Goal: Task Accomplishment & Management: Manage account settings

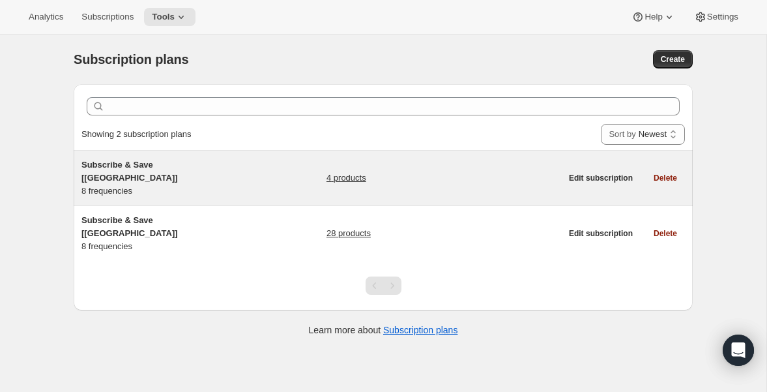
click at [158, 166] on span "Subscribe & Save [[GEOGRAPHIC_DATA]]" at bounding box center [129, 171] width 96 height 23
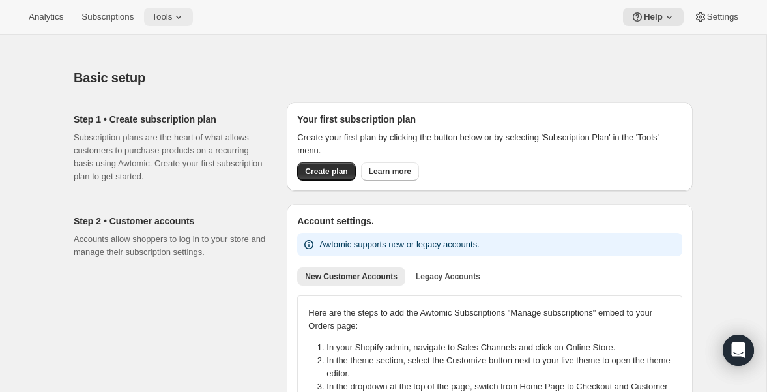
click at [172, 18] on span "Tools" at bounding box center [162, 17] width 20 height 10
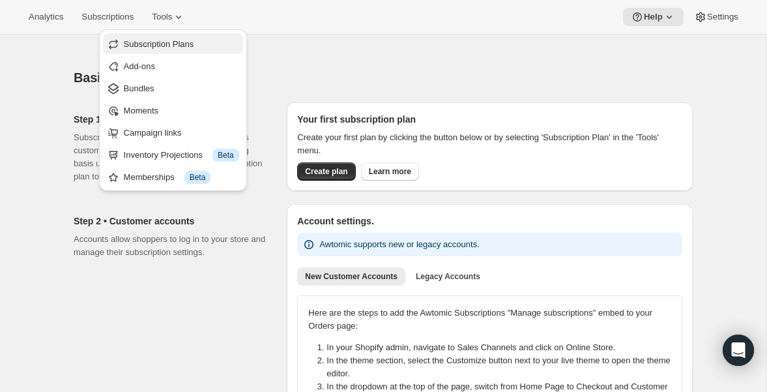
click at [164, 51] on button "Subscription Plans" at bounding box center [173, 43] width 140 height 21
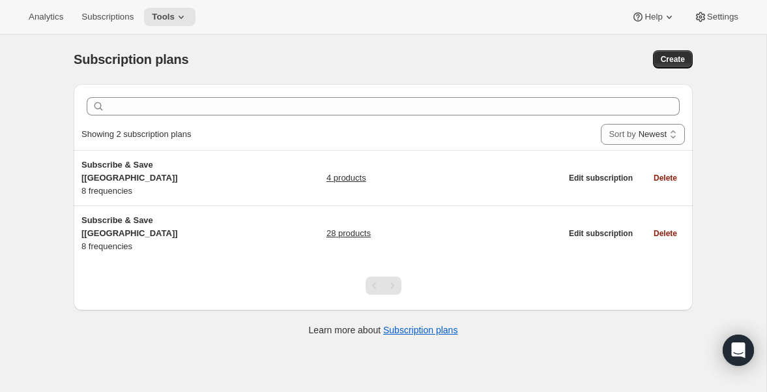
click at [203, 10] on div "Analytics Subscriptions Tools Help Settings" at bounding box center [383, 17] width 767 height 35
click at [187, 12] on icon at bounding box center [181, 16] width 13 height 13
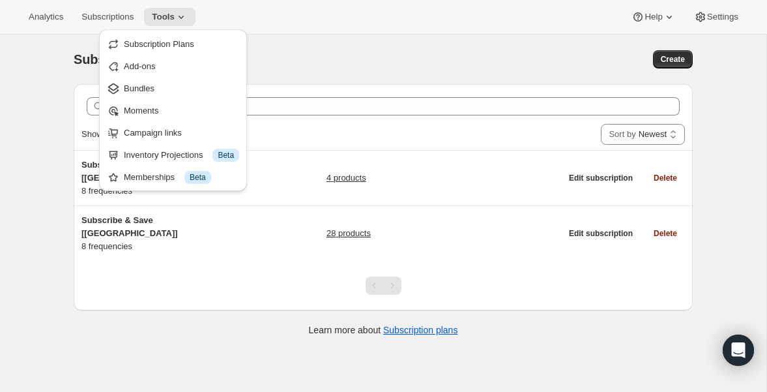
click at [344, 79] on div "Subscription plans. This page is ready Subscription plans Create" at bounding box center [383, 60] width 619 height 50
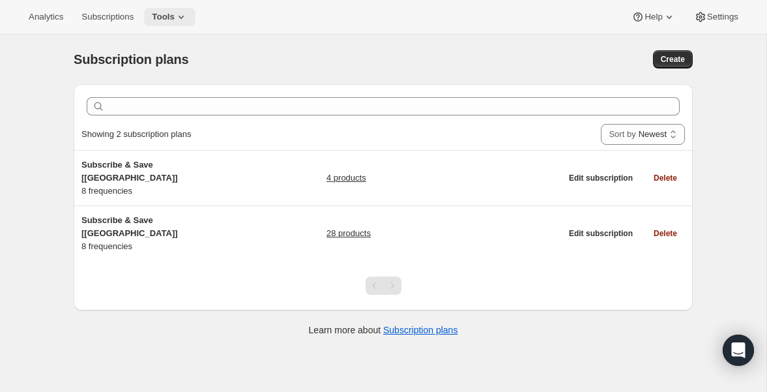
click at [188, 14] on icon at bounding box center [181, 16] width 13 height 13
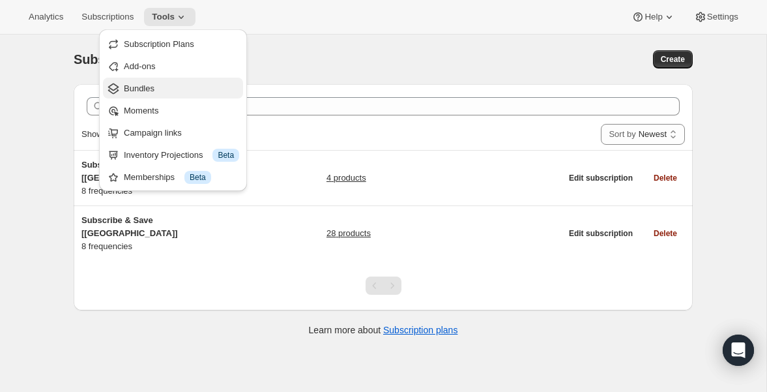
click at [165, 86] on span "Bundles" at bounding box center [181, 88] width 115 height 13
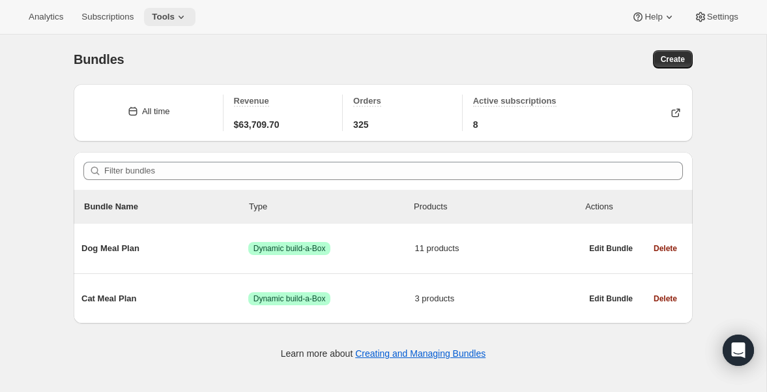
click at [183, 20] on icon at bounding box center [181, 16] width 13 height 13
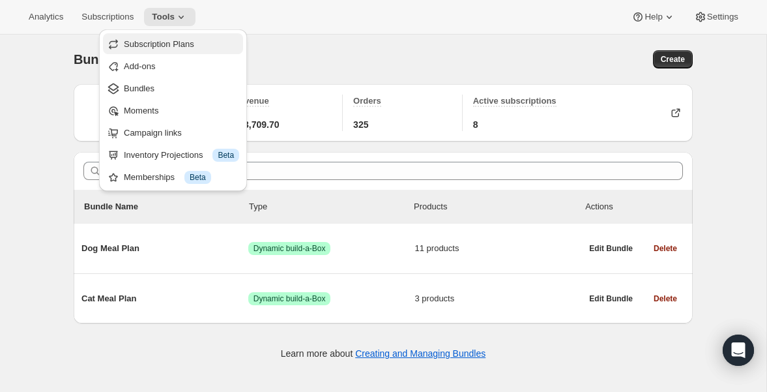
click at [175, 42] on span "Subscription Plans" at bounding box center [159, 44] width 70 height 10
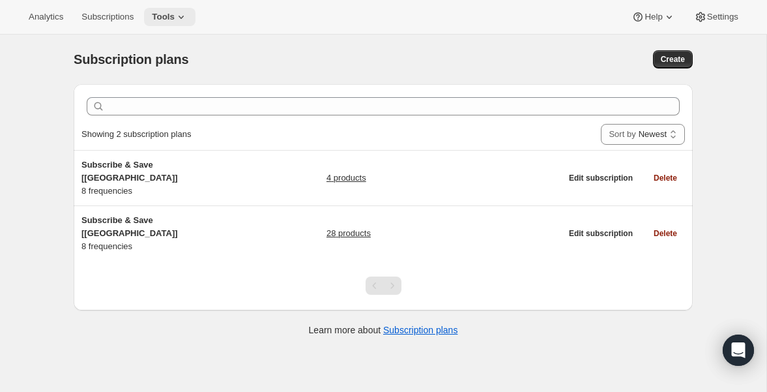
click at [188, 13] on icon at bounding box center [181, 16] width 13 height 13
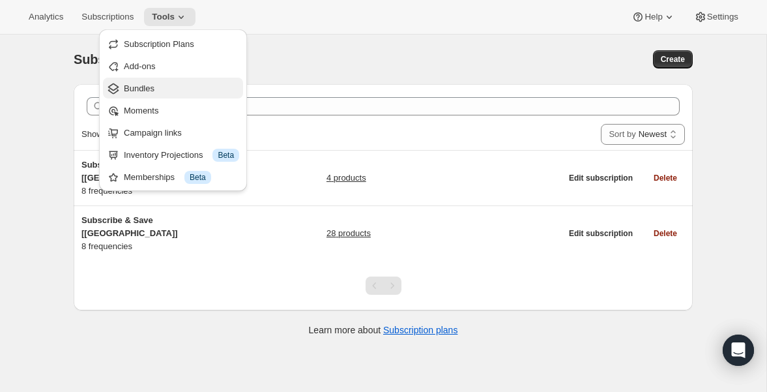
click at [168, 88] on span "Bundles" at bounding box center [181, 88] width 115 height 13
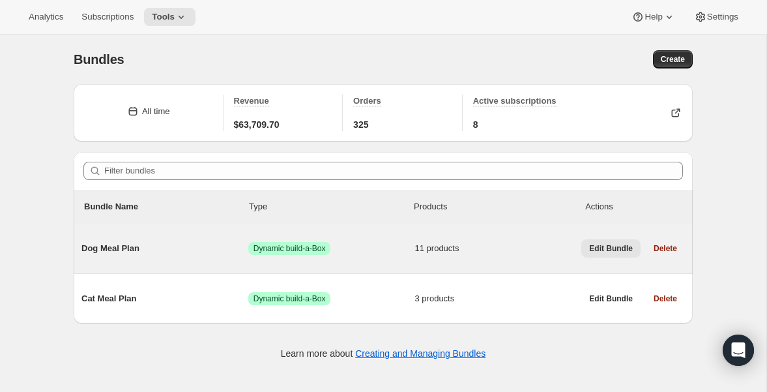
click at [602, 245] on span "Edit Bundle" at bounding box center [611, 248] width 44 height 10
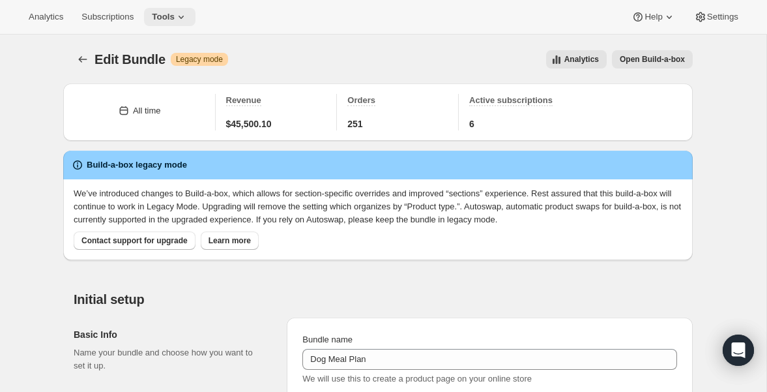
click at [188, 16] on icon at bounding box center [181, 16] width 13 height 13
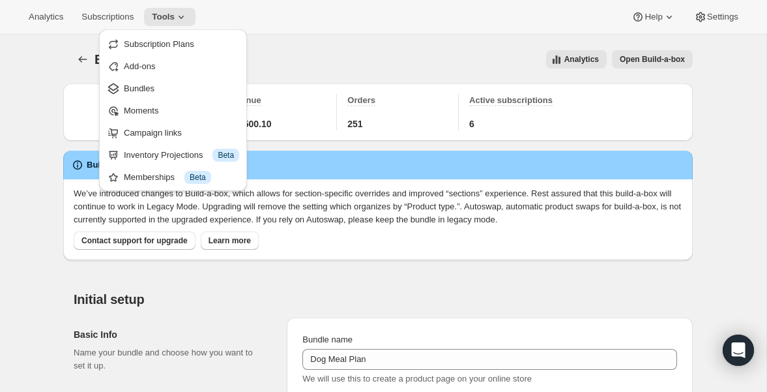
click at [342, 48] on div "Edit Bundle. This page is ready Edit Bundle Warning Legacy mode Analytics Open …" at bounding box center [383, 60] width 619 height 50
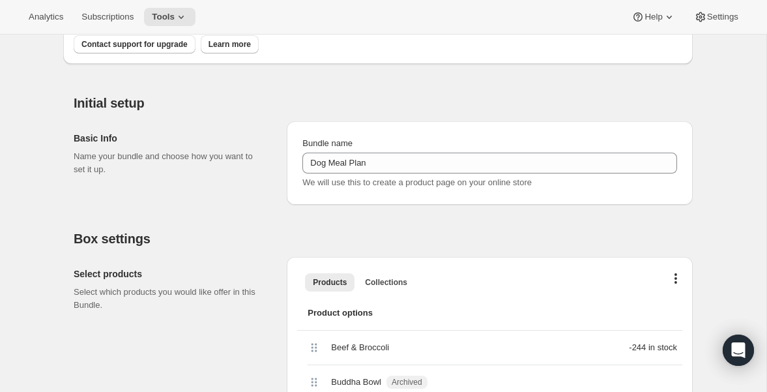
scroll to position [198, 0]
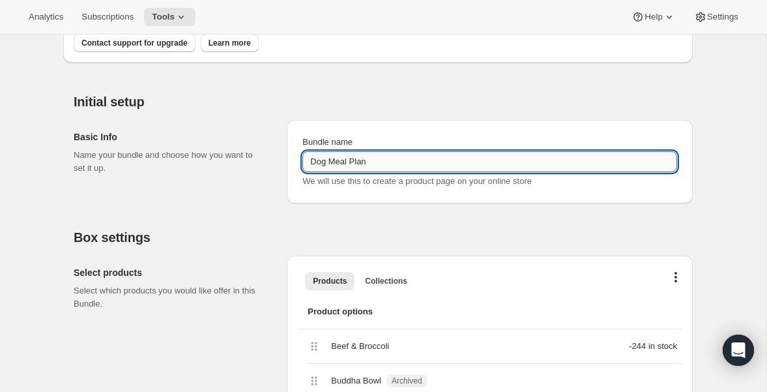
click at [574, 164] on input "Dog Meal Plan" at bounding box center [489, 161] width 375 height 21
type input "Dog Meal Plan"
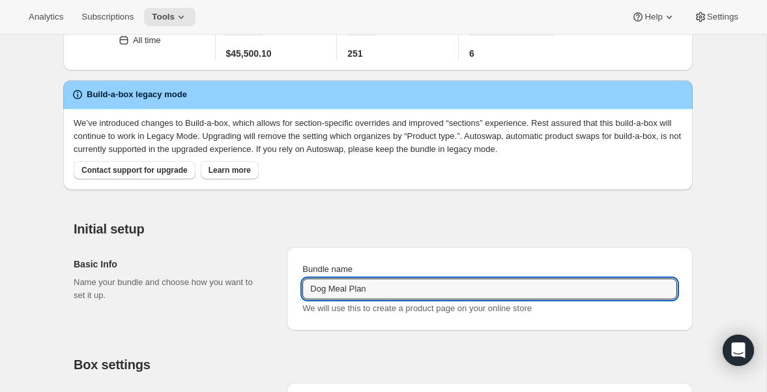
scroll to position [0, 0]
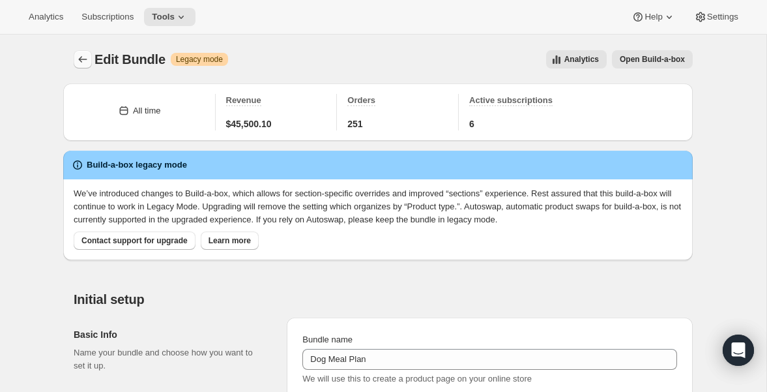
click at [80, 59] on icon "Bundles" at bounding box center [83, 59] width 8 height 7
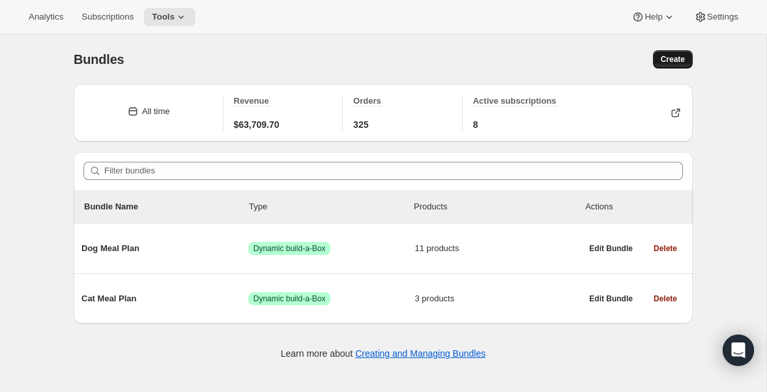
click at [676, 57] on span "Create" at bounding box center [673, 59] width 24 height 10
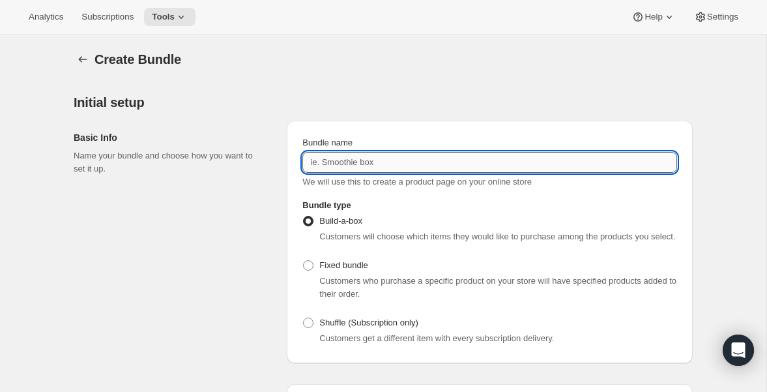
click at [387, 166] on input "Bundle name" at bounding box center [489, 162] width 375 height 21
type input "Dog Meal Plan"
click at [189, 9] on button "Tools" at bounding box center [169, 17] width 51 height 18
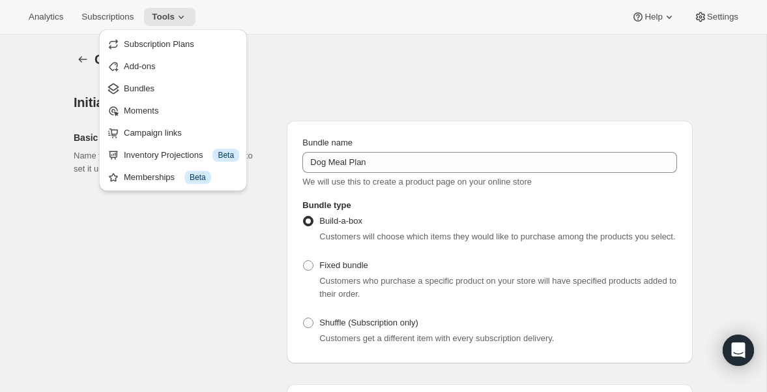
click at [331, 18] on div "Analytics Subscriptions Tools Help Settings" at bounding box center [383, 17] width 767 height 35
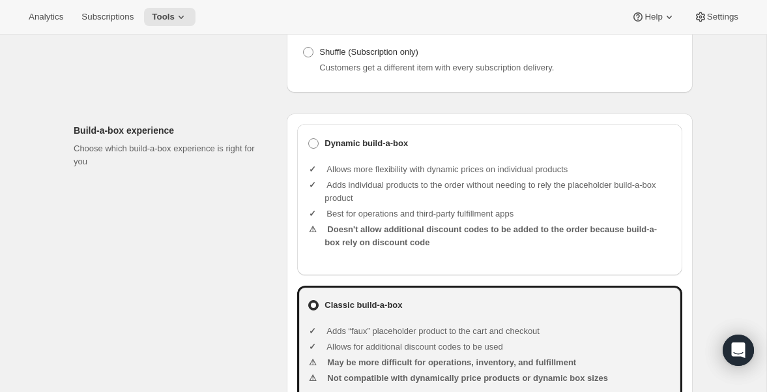
scroll to position [287, 0]
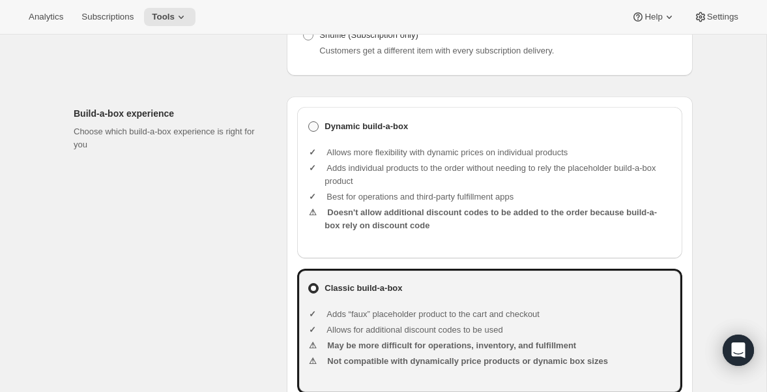
click at [318, 132] on span at bounding box center [313, 126] width 10 height 10
click at [309, 122] on input "Dynamic build-a-box" at bounding box center [308, 121] width 1 height 1
radio input "true"
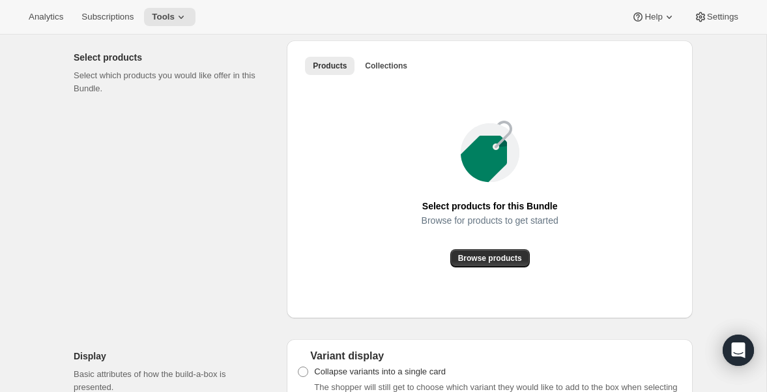
scroll to position [704, 0]
click at [505, 263] on span "Browse products" at bounding box center [490, 257] width 64 height 10
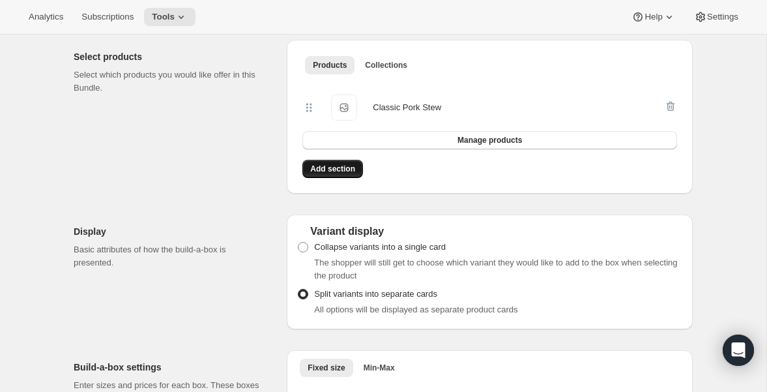
click at [349, 174] on span "Add section" at bounding box center [332, 169] width 45 height 10
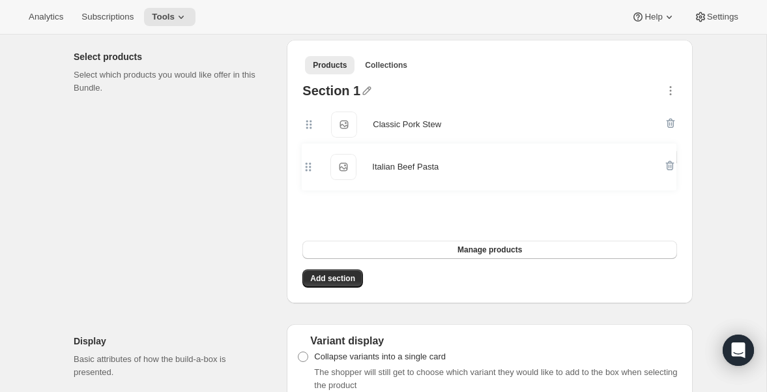
drag, startPoint x: 308, startPoint y: 227, endPoint x: 307, endPoint y: 145, distance: 82.1
click at [307, 145] on div "Section 1 Classic Pork Stew Classic Pork Stew Manage products Section 2 Italian…" at bounding box center [489, 186] width 385 height 214
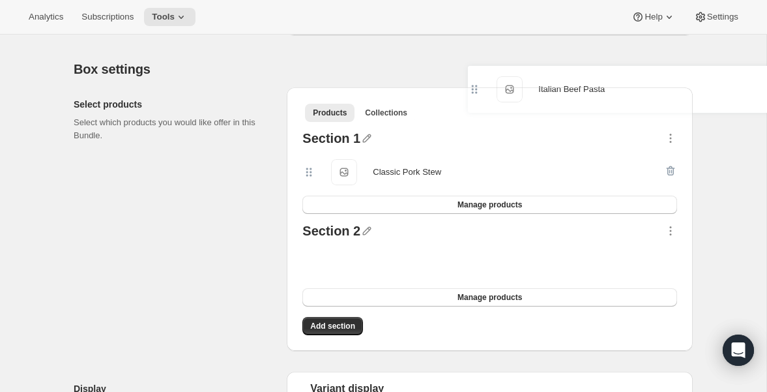
scroll to position [654, 0]
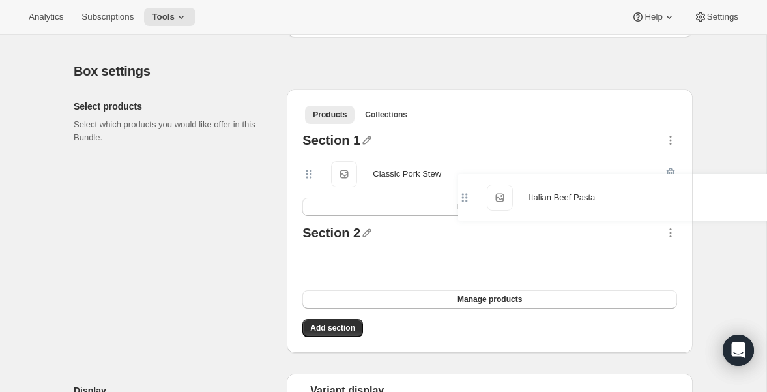
drag, startPoint x: 307, startPoint y: 234, endPoint x: 452, endPoint y: 188, distance: 151.7
click at [452, 188] on div "Section 1 Classic Pork Stew Classic Pork Stew Manage products Section 2 Italian…" at bounding box center [489, 235] width 385 height 214
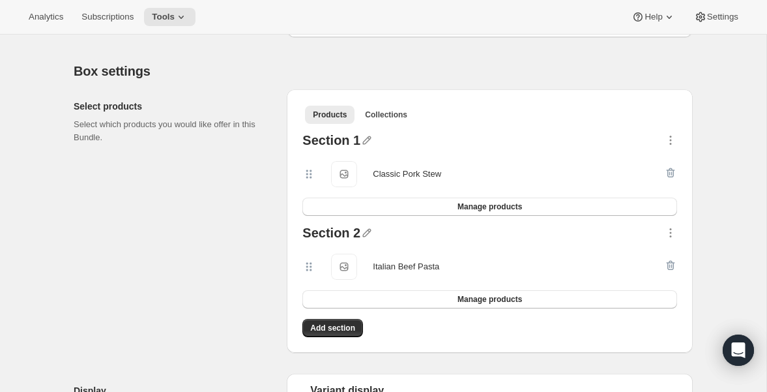
click at [670, 280] on div at bounding box center [670, 267] width 13 height 26
click at [675, 276] on div at bounding box center [670, 267] width 13 height 26
click at [665, 276] on div at bounding box center [670, 267] width 13 height 26
click at [671, 277] on div at bounding box center [670, 267] width 13 height 26
click at [669, 239] on icon "button" at bounding box center [670, 232] width 13 height 13
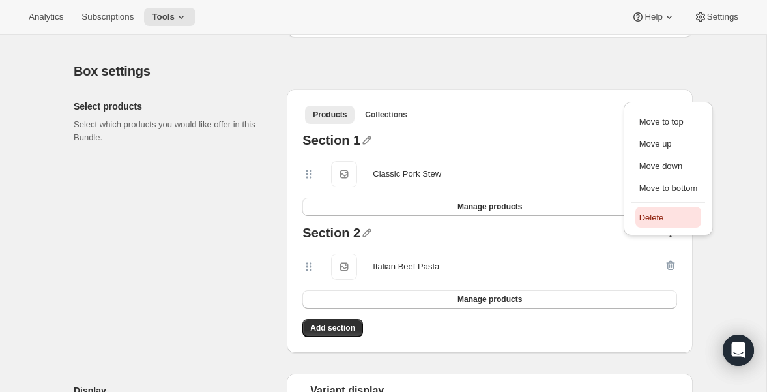
click at [661, 221] on span "Delete" at bounding box center [651, 218] width 25 height 10
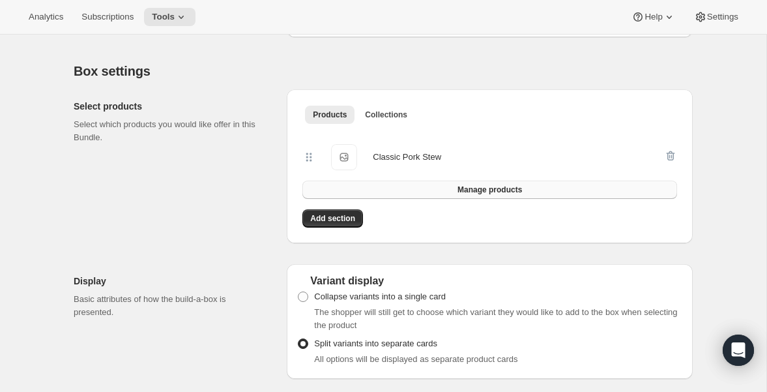
click at [503, 195] on span "Manage products" at bounding box center [490, 189] width 65 height 10
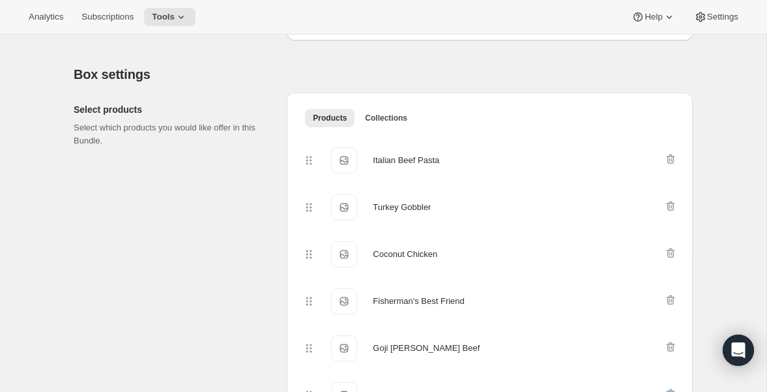
scroll to position [1100, 0]
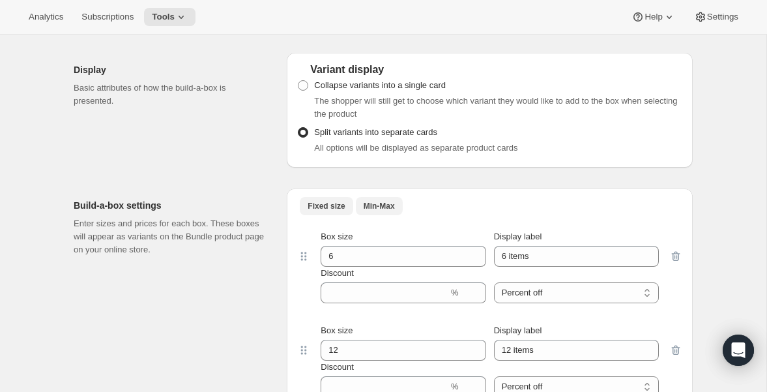
click at [383, 211] on span "Min-Max" at bounding box center [379, 206] width 31 height 10
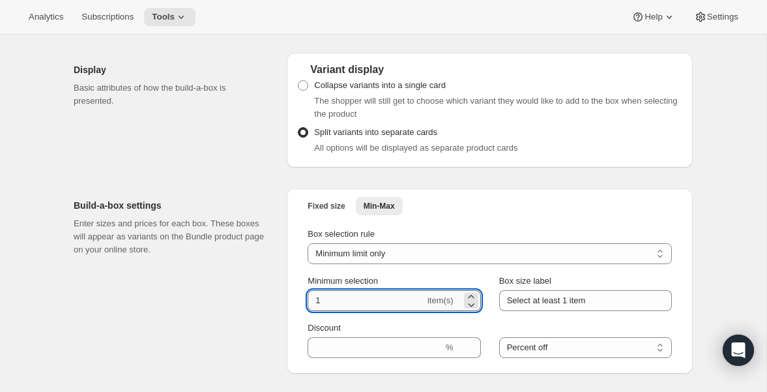
click at [374, 311] on input "1" at bounding box center [366, 300] width 117 height 21
type input "14"
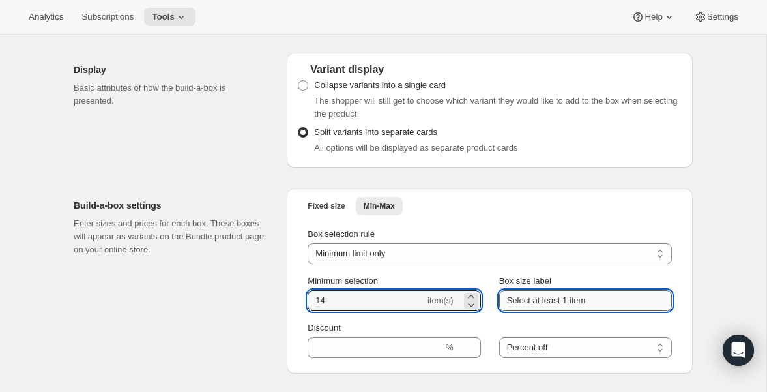
click at [571, 311] on input "Select at least 1 item" at bounding box center [585, 300] width 173 height 21
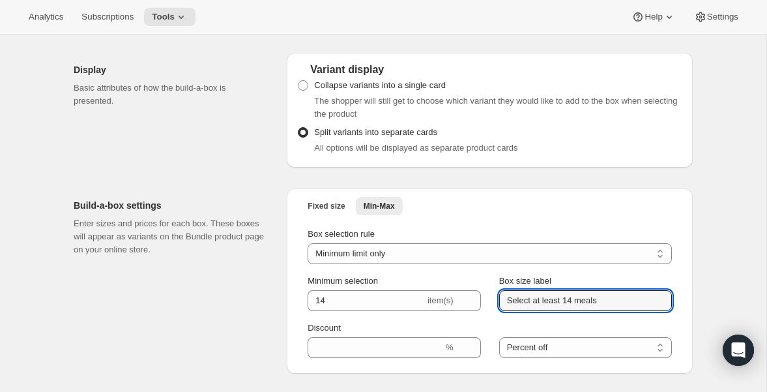
type input "Select at least 14 meals"
click at [631, 209] on ul "Fixed size Min-Max More views" at bounding box center [489, 205] width 385 height 18
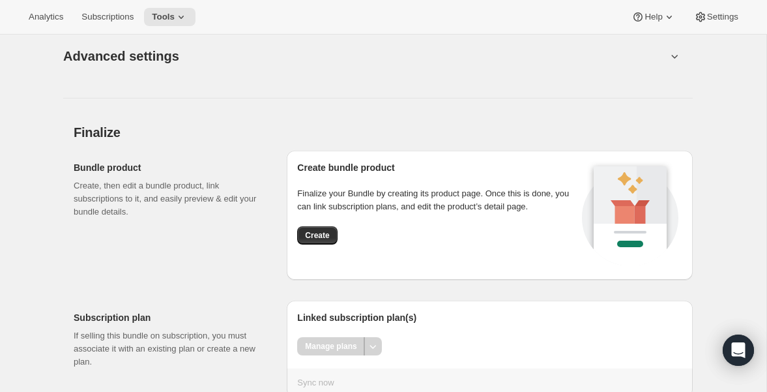
scroll to position [1645, 0]
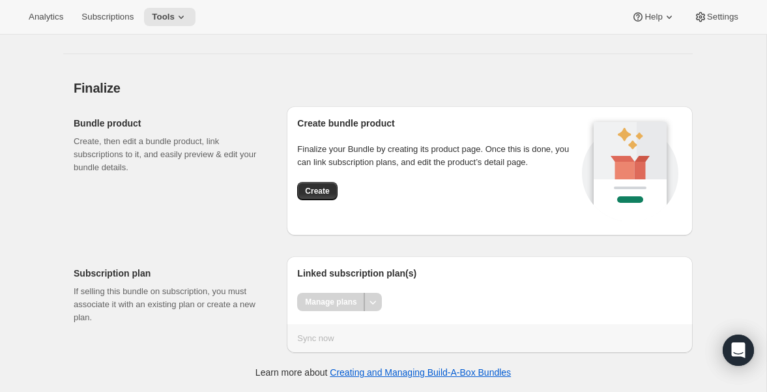
click at [381, 304] on div at bounding box center [373, 302] width 18 height 18
click at [377, 304] on div at bounding box center [373, 302] width 18 height 18
click at [327, 188] on span "Create" at bounding box center [317, 191] width 24 height 10
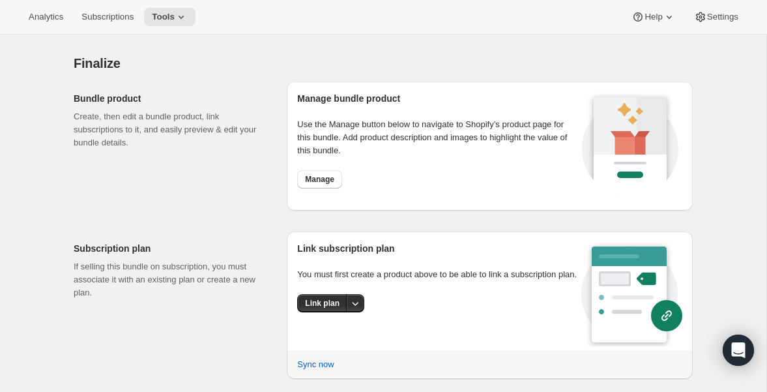
scroll to position [1262, 0]
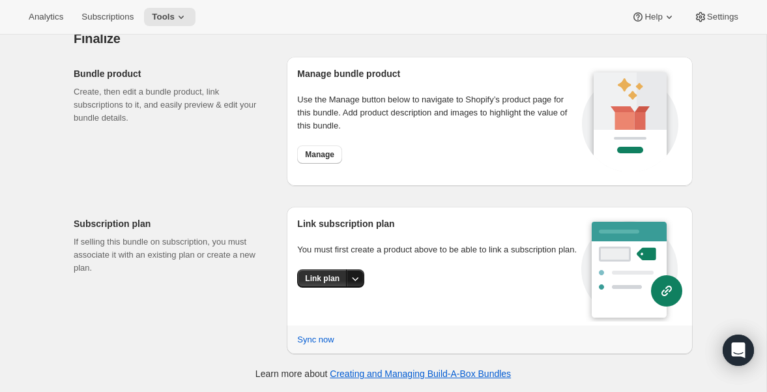
click at [355, 285] on icon "More actions" at bounding box center [355, 278] width 13 height 13
click at [325, 313] on span "Link plan" at bounding box center [312, 318] width 34 height 10
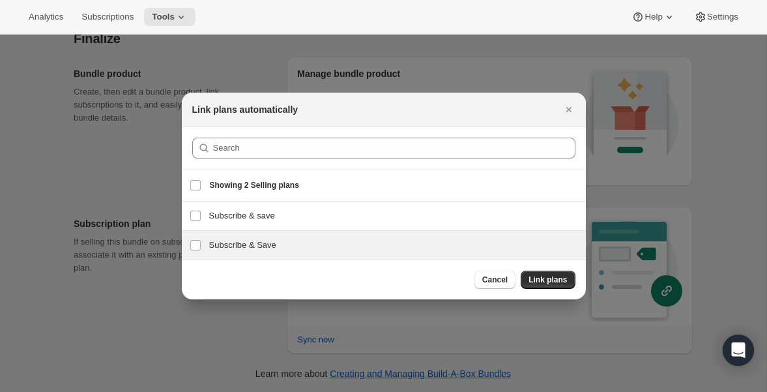
click at [308, 241] on h3 "Subscribe & Save" at bounding box center [393, 245] width 369 height 13
checkbox input "true"
click at [554, 282] on span "Link plans" at bounding box center [548, 279] width 38 height 10
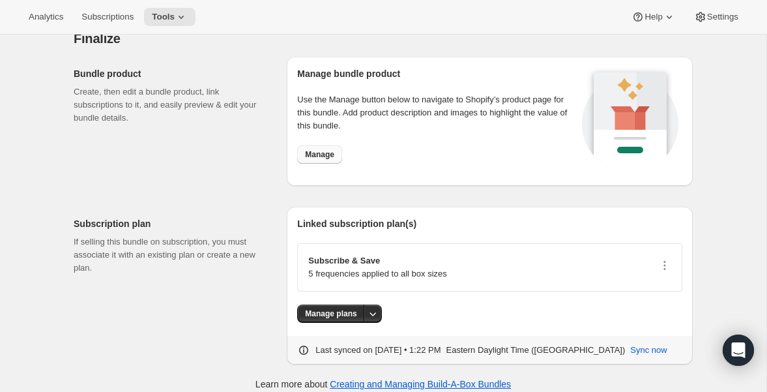
click at [323, 156] on span "Manage" at bounding box center [319, 154] width 29 height 10
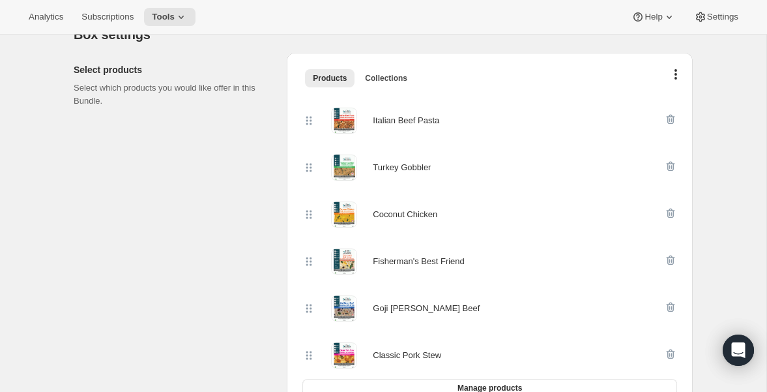
scroll to position [0, 0]
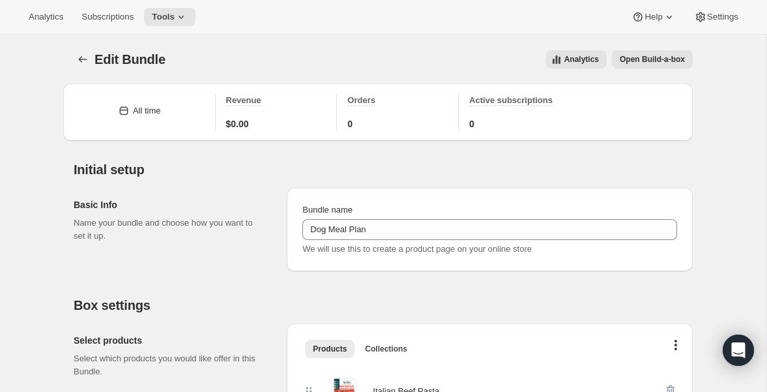
click at [254, 185] on div "Basic Info Name your bundle and choose how you want to set it up. Bundle name D…" at bounding box center [383, 224] width 619 height 94
click at [80, 62] on icon "Bundles" at bounding box center [82, 59] width 13 height 13
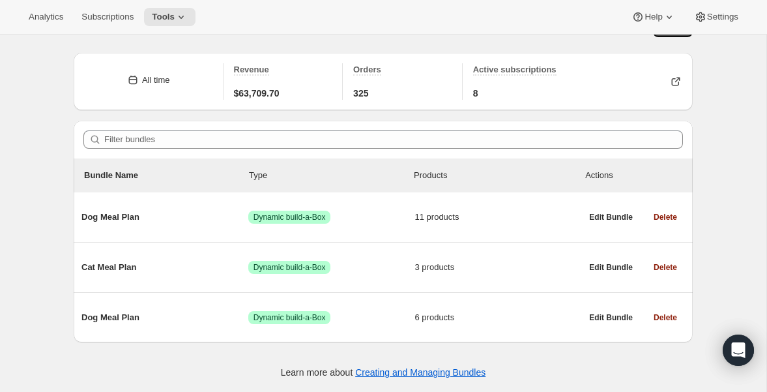
scroll to position [35, 0]
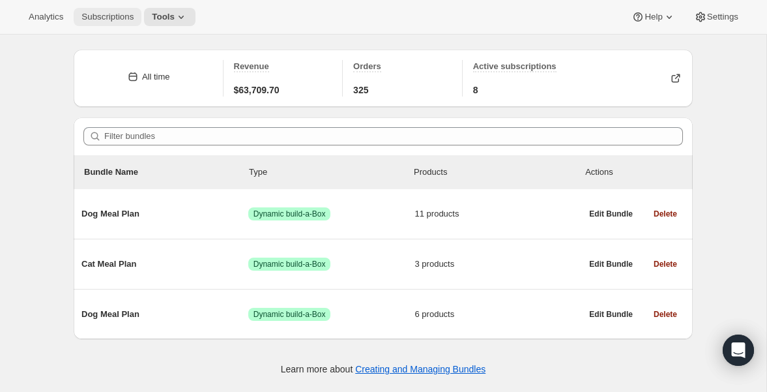
click at [117, 12] on span "Subscriptions" at bounding box center [107, 17] width 52 height 10
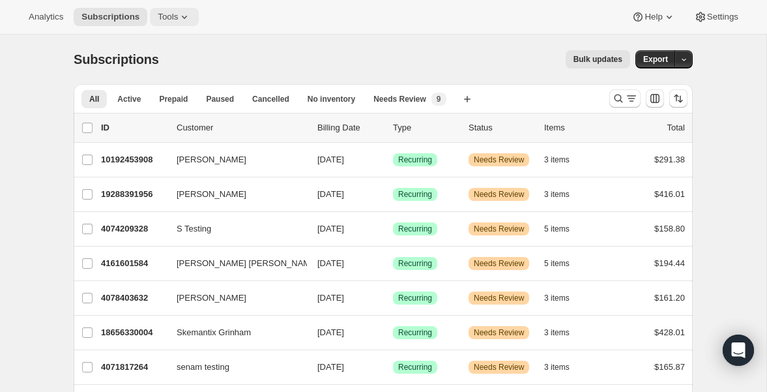
click at [178, 18] on span "Tools" at bounding box center [168, 17] width 20 height 10
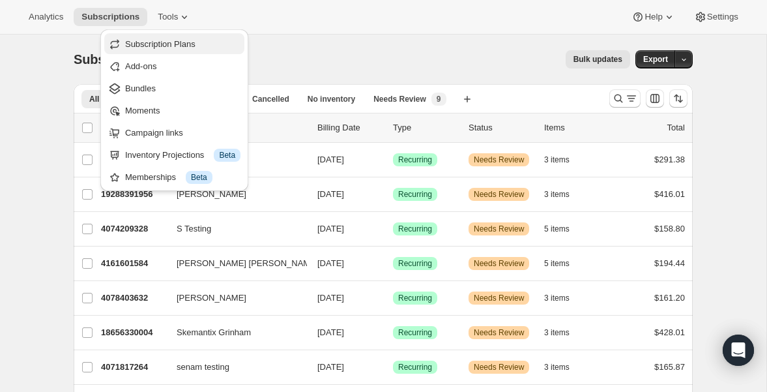
click at [179, 40] on span "Subscription Plans" at bounding box center [160, 44] width 70 height 10
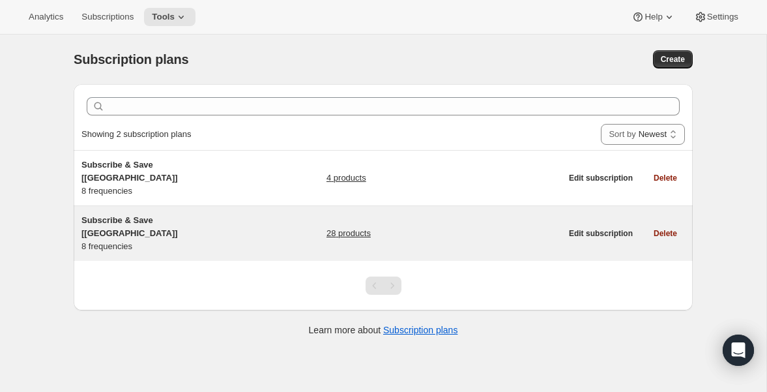
click at [354, 227] on link "28 products" at bounding box center [349, 233] width 44 height 13
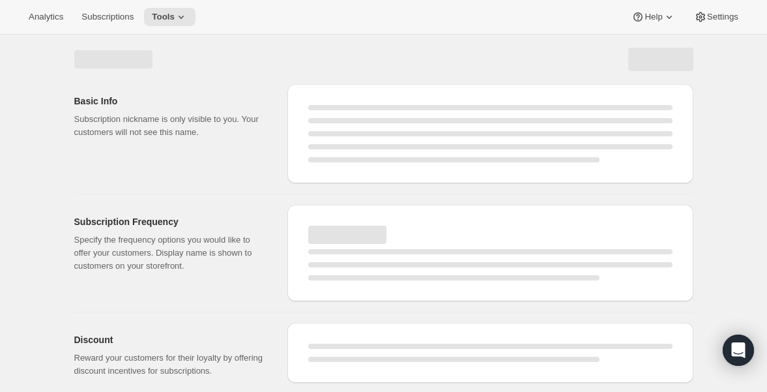
select select "WEEK"
select select "MONTH"
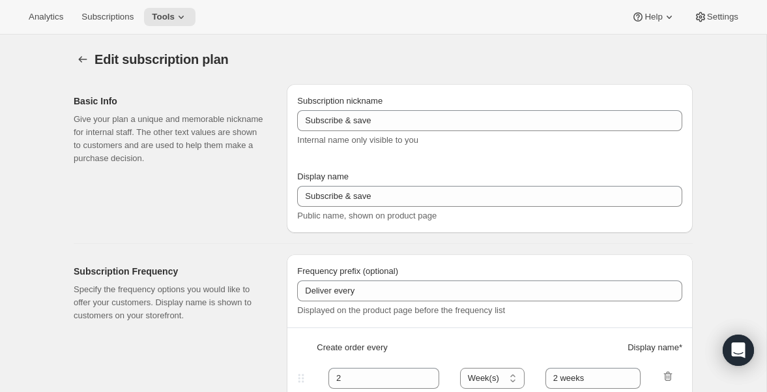
type input "Subscribe & Save [[GEOGRAPHIC_DATA]]"
type input "1"
type input "1 week"
type input "2"
select select "WEEK"
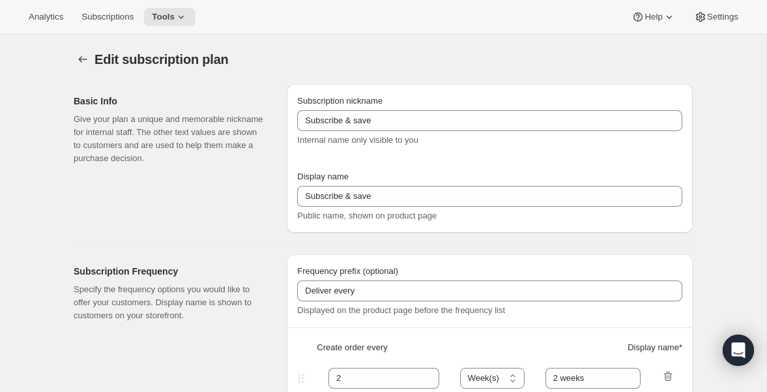
type input "2 weeks"
type input "5"
checkbox input "true"
select select "WEEK"
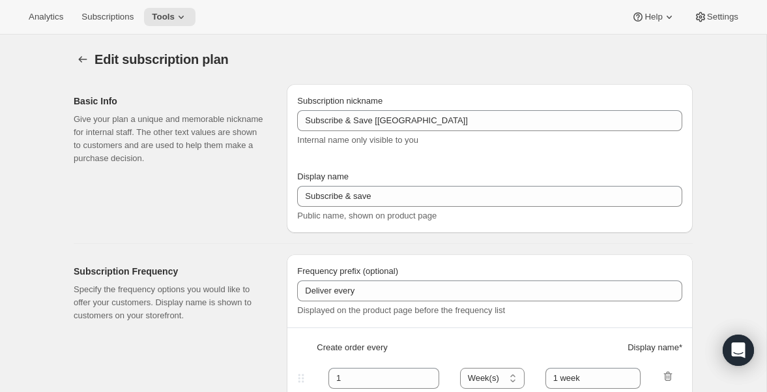
select select "WEEK"
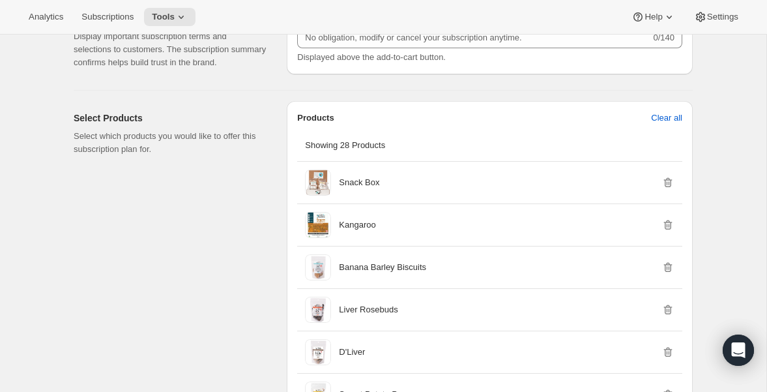
scroll to position [988, 0]
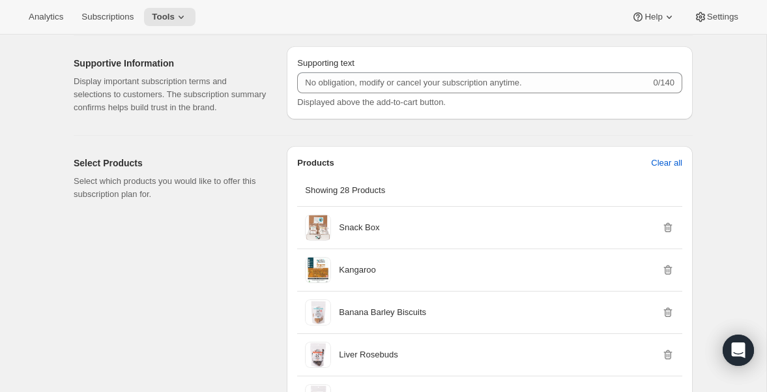
click at [186, 15] on icon at bounding box center [181, 16] width 13 height 13
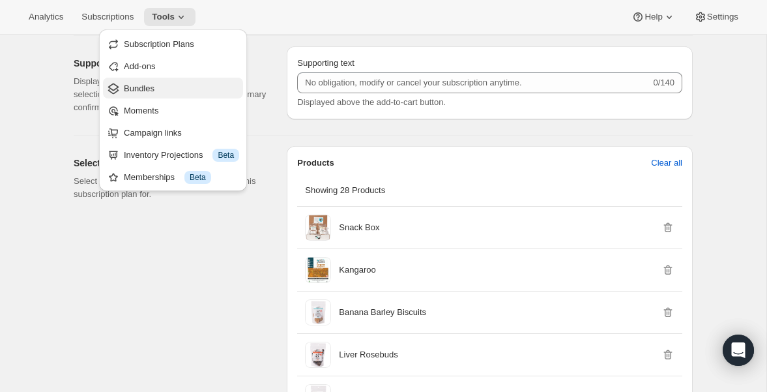
click at [132, 83] on span "Bundles" at bounding box center [139, 88] width 31 height 10
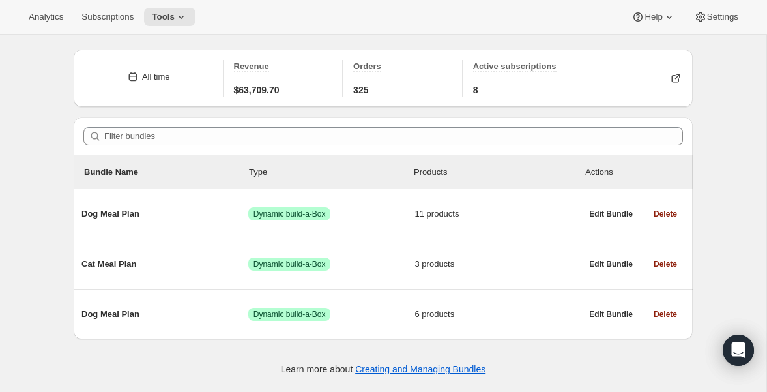
scroll to position [14, 0]
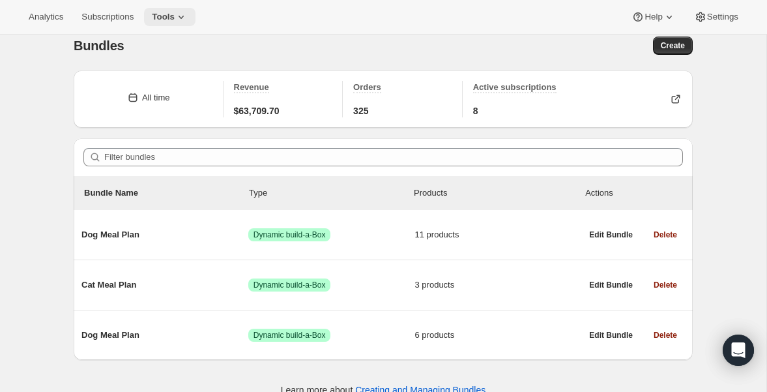
click at [184, 14] on icon at bounding box center [181, 16] width 13 height 13
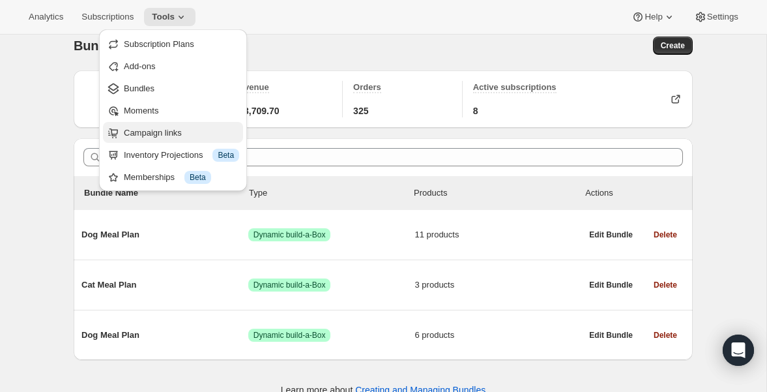
click at [164, 131] on span "Campaign links" at bounding box center [153, 133] width 58 height 10
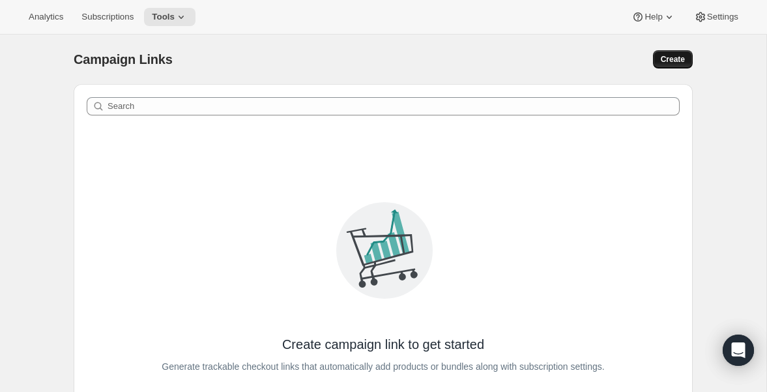
click at [673, 60] on span "Create" at bounding box center [673, 59] width 24 height 10
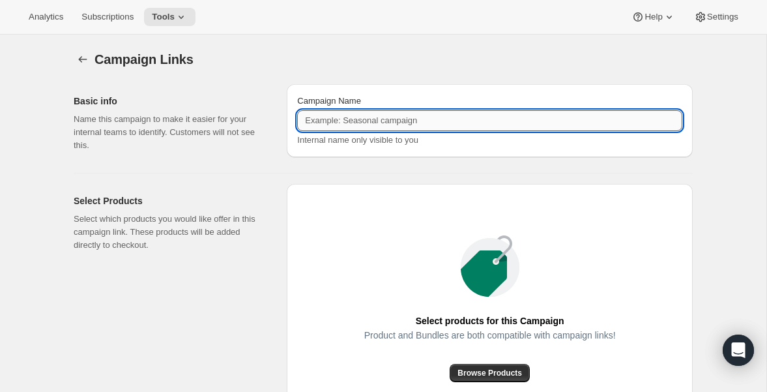
click at [370, 123] on input "Campaign Name" at bounding box center [489, 120] width 385 height 21
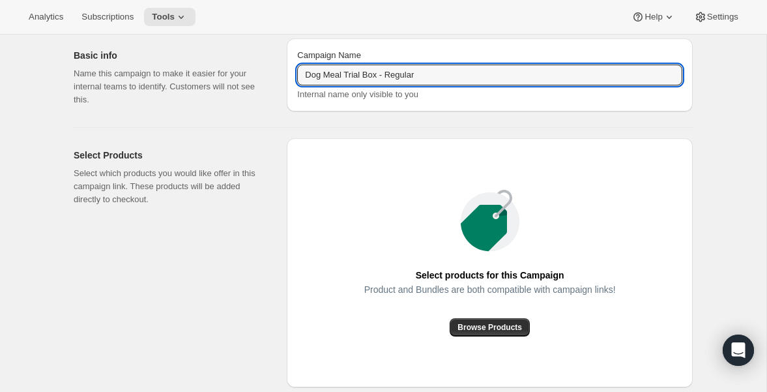
scroll to position [81, 0]
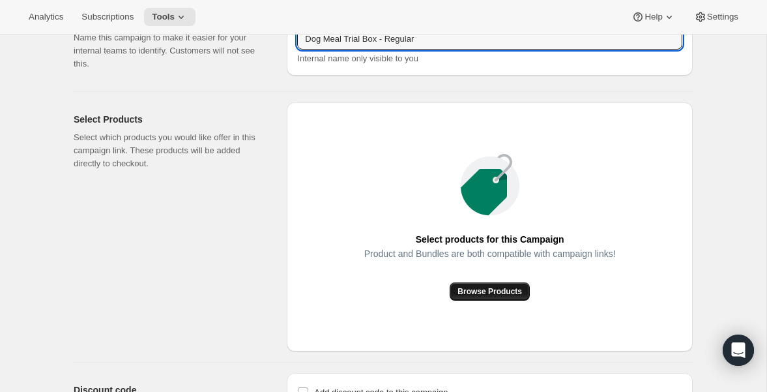
type input "Dog Meal Trial Box - Regular"
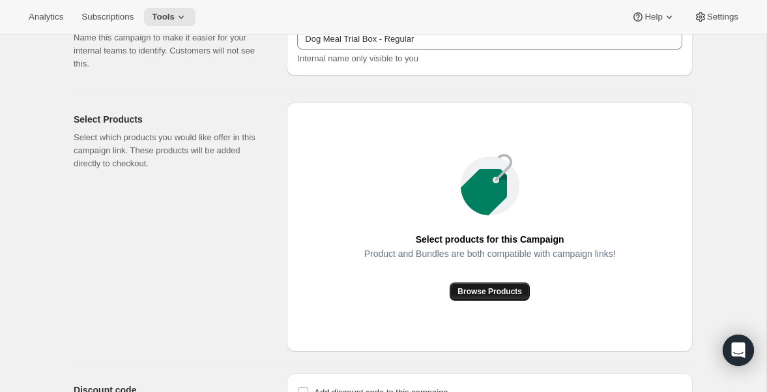
click at [471, 292] on span "Browse Products" at bounding box center [490, 291] width 65 height 10
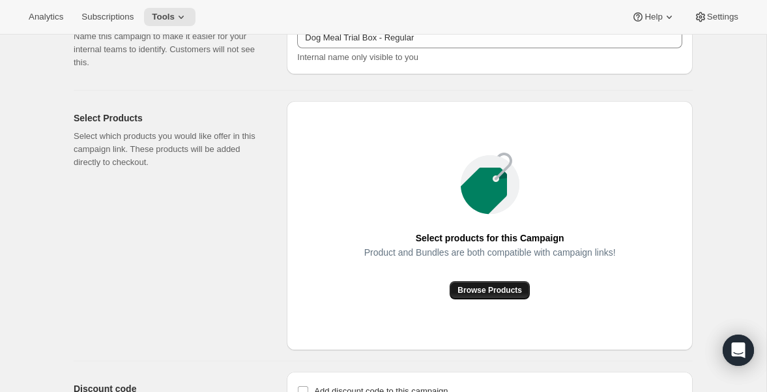
scroll to position [106, 0]
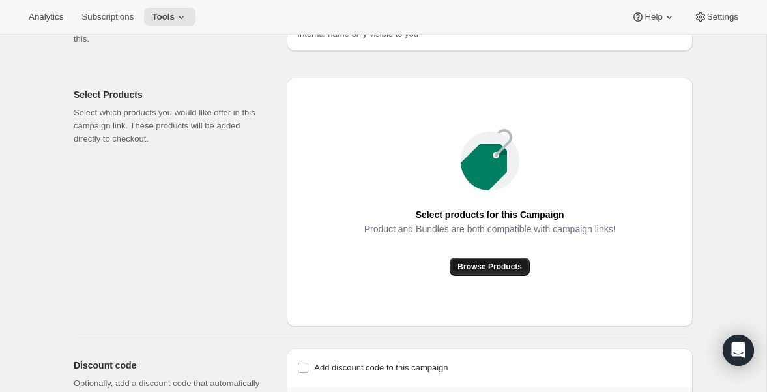
click at [506, 270] on span "Browse Products" at bounding box center [490, 266] width 65 height 10
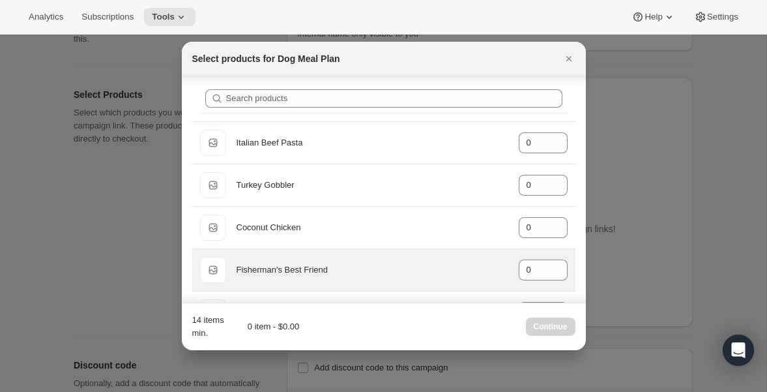
scroll to position [0, 0]
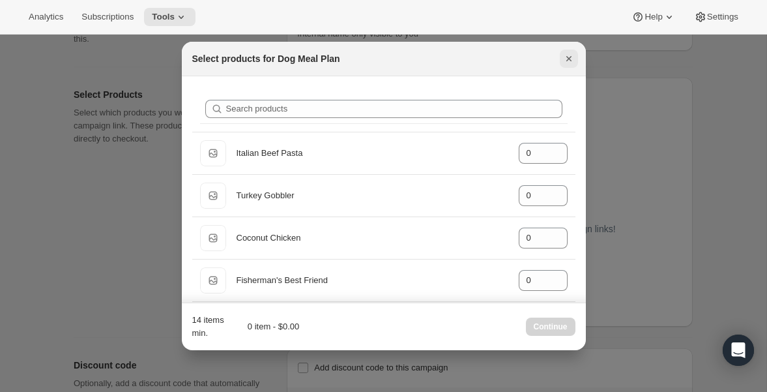
click at [568, 57] on icon "Close" at bounding box center [568, 58] width 5 height 5
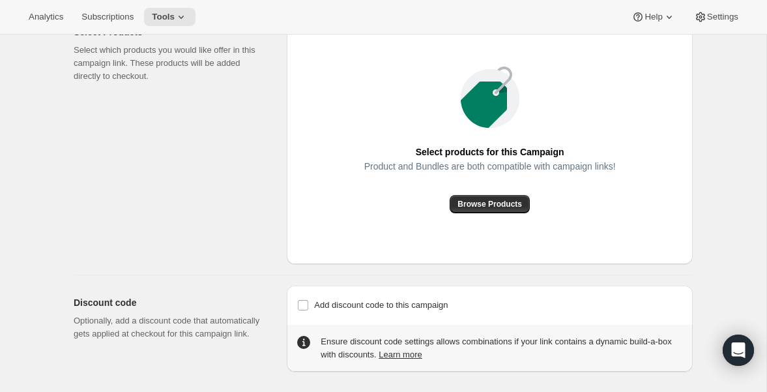
scroll to position [168, 0]
click at [495, 196] on button "Browse Products" at bounding box center [490, 205] width 80 height 18
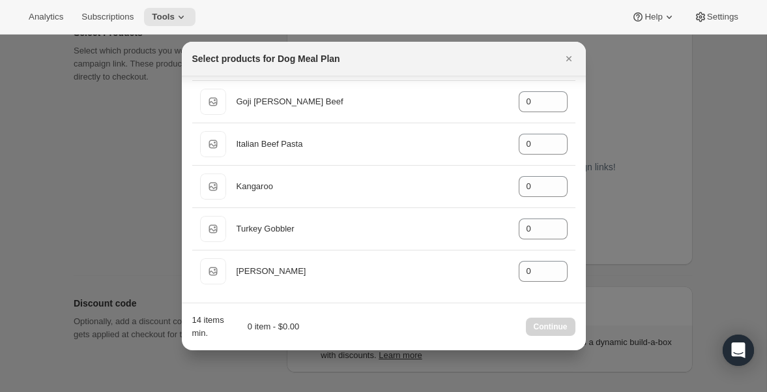
scroll to position [0, 0]
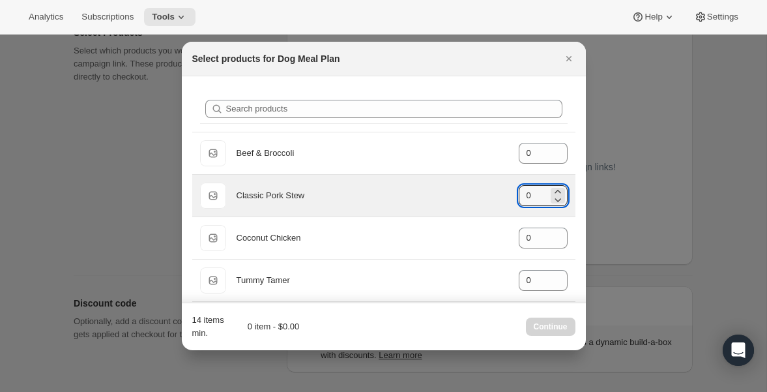
drag, startPoint x: 541, startPoint y: 198, endPoint x: 507, endPoint y: 198, distance: 33.9
click at [505, 198] on div "Default Title Classic Pork Stew gid://shopify/ProductVariant/40543577735216 0" at bounding box center [384, 196] width 368 height 26
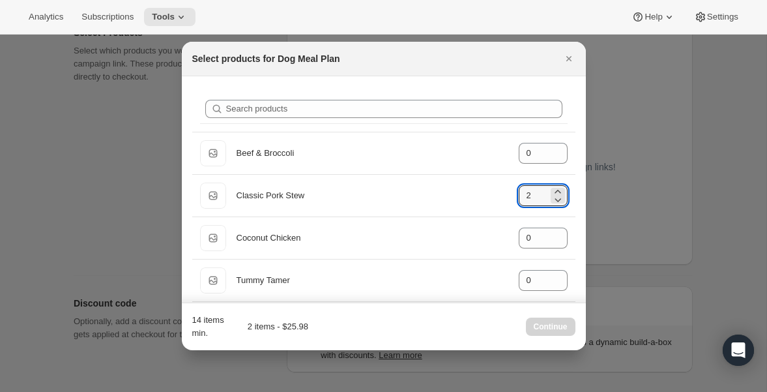
type input "2"
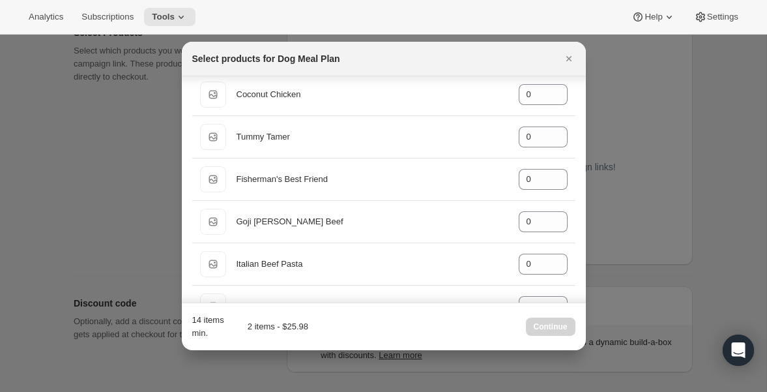
scroll to position [149, 0]
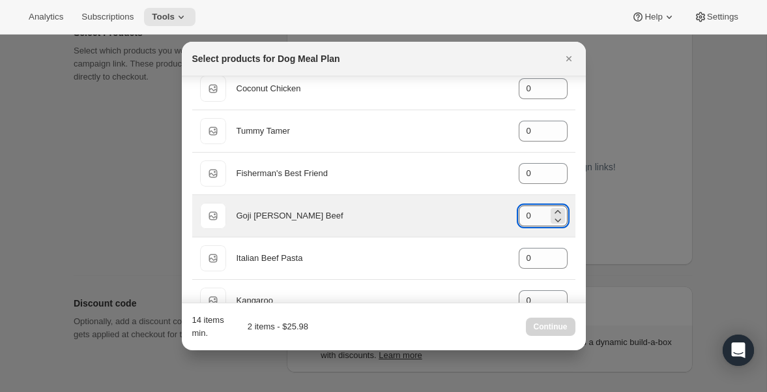
drag, startPoint x: 528, startPoint y: 217, endPoint x: 542, endPoint y: 216, distance: 14.4
click at [542, 216] on input "0" at bounding box center [533, 215] width 29 height 21
type input "2"
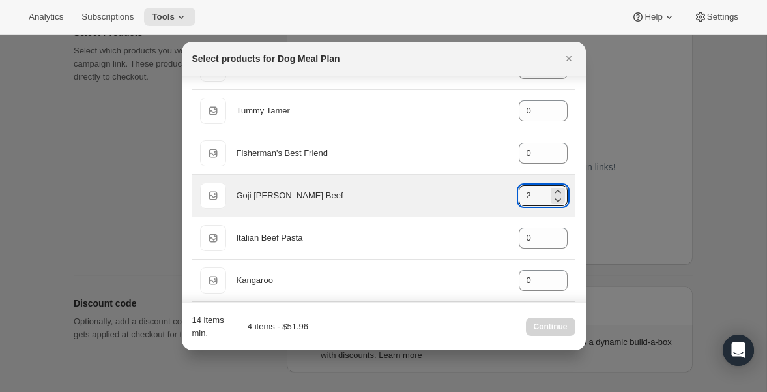
scroll to position [171, 0]
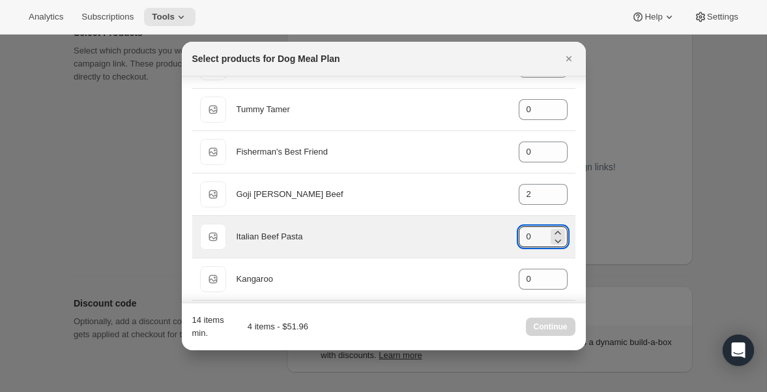
drag, startPoint x: 537, startPoint y: 237, endPoint x: 517, endPoint y: 242, distance: 20.9
click at [516, 242] on div "Default Title Italian Beef Pasta gid://shopify/ProductVariant/40543577931824 0" at bounding box center [384, 237] width 368 height 26
type input "2"
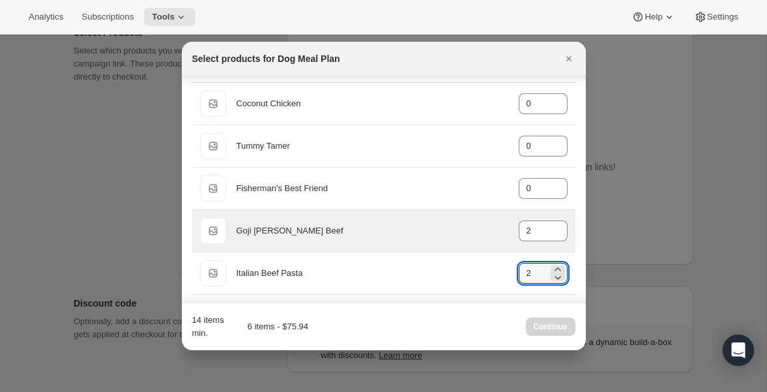
scroll to position [263, 0]
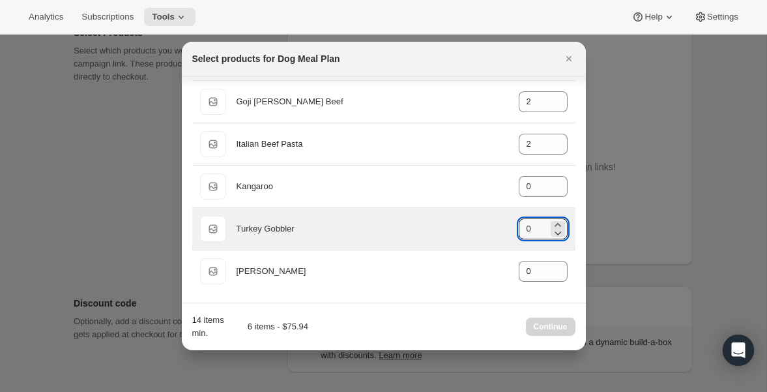
drag, startPoint x: 533, startPoint y: 229, endPoint x: 490, endPoint y: 229, distance: 42.4
click at [490, 229] on div "Default Title Turkey Gobbler gid://shopify/ProductVariant/40543579766832 0" at bounding box center [384, 229] width 368 height 26
type input "2"
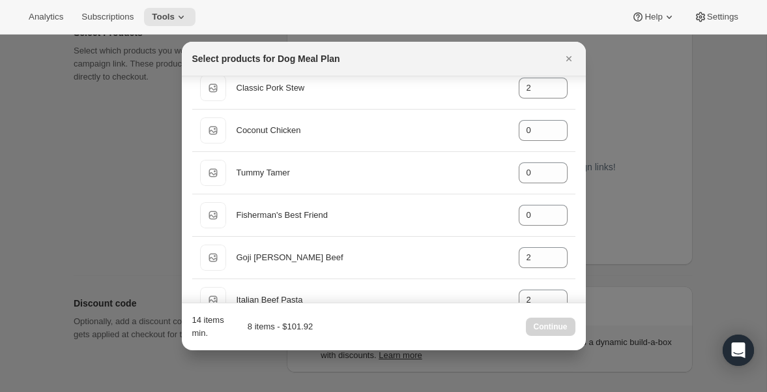
scroll to position [106, 0]
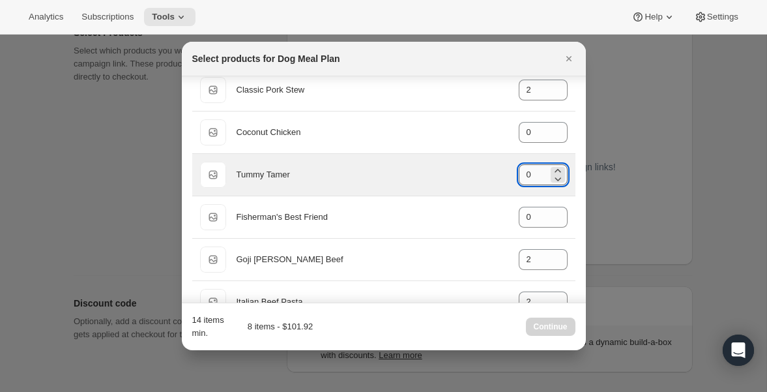
drag, startPoint x: 536, startPoint y: 176, endPoint x: 519, endPoint y: 175, distance: 17.6
click at [519, 175] on input "0" at bounding box center [533, 174] width 29 height 21
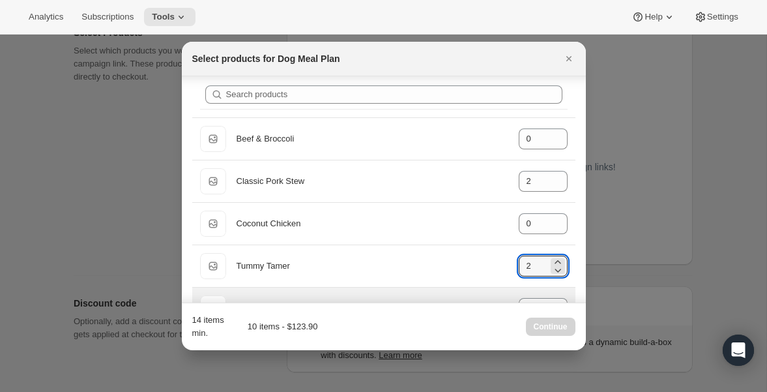
scroll to position [0, 0]
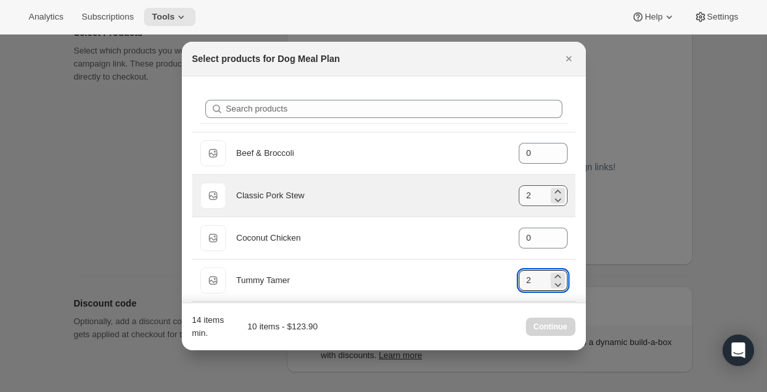
type input "2"
drag, startPoint x: 535, startPoint y: 198, endPoint x: 509, endPoint y: 198, distance: 25.4
click at [509, 198] on div "Default Title Classic Pork Stew gid://shopify/ProductVariant/40543577735216 2" at bounding box center [384, 196] width 368 height 26
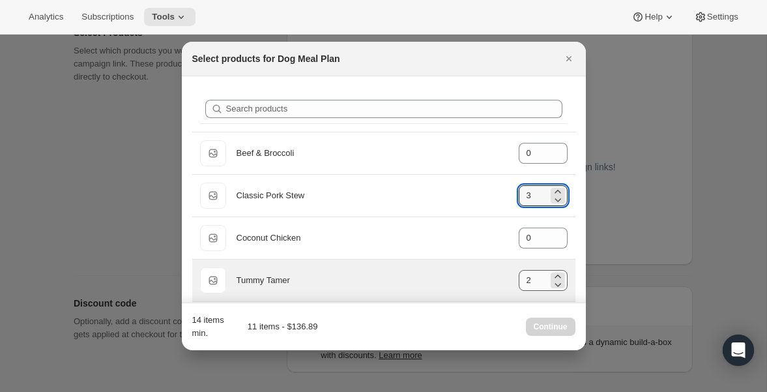
type input "3"
drag, startPoint x: 531, startPoint y: 284, endPoint x: 510, endPoint y: 284, distance: 21.5
click at [508, 284] on div "Default Title Tummy Tamer gid://shopify/ProductVariant/8042008772656 2" at bounding box center [384, 280] width 368 height 26
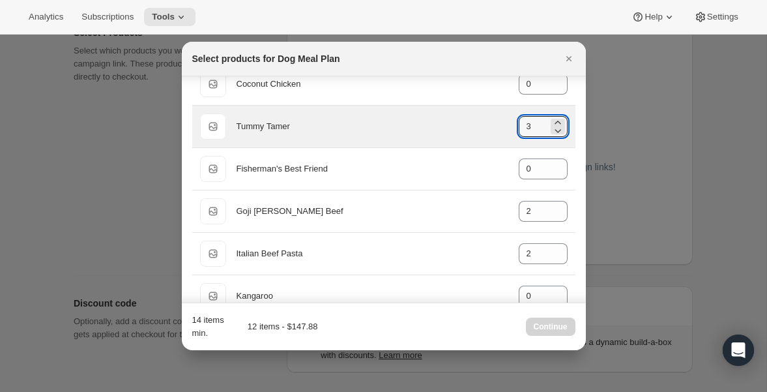
scroll to position [154, 0]
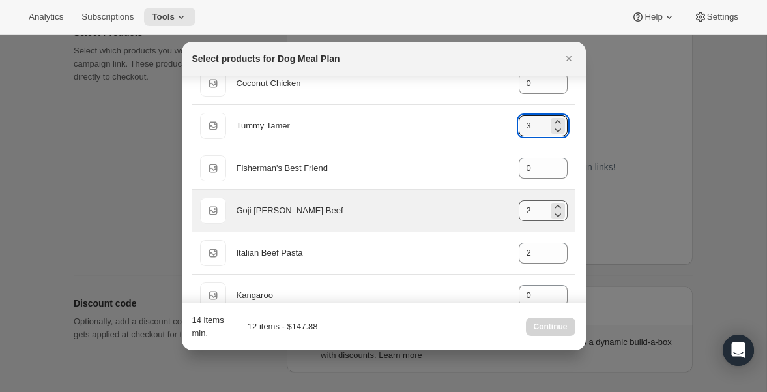
type input "3"
drag, startPoint x: 535, startPoint y: 209, endPoint x: 500, endPoint y: 211, distance: 35.3
click at [500, 209] on div "Default Title Goji [PERSON_NAME] Beef gid://shopify/ProductVariant/405435784561…" at bounding box center [384, 211] width 368 height 26
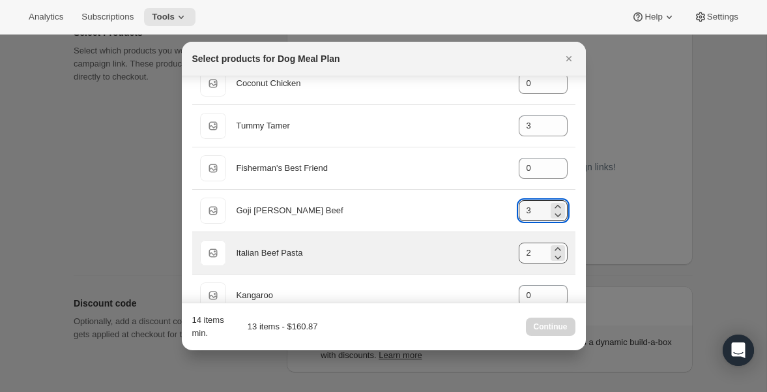
type input "3"
drag, startPoint x: 531, startPoint y: 256, endPoint x: 503, endPoint y: 256, distance: 28.0
click at [503, 256] on div "Default Title Italian Beef Pasta gid://shopify/ProductVariant/40543577931824 3" at bounding box center [384, 253] width 368 height 26
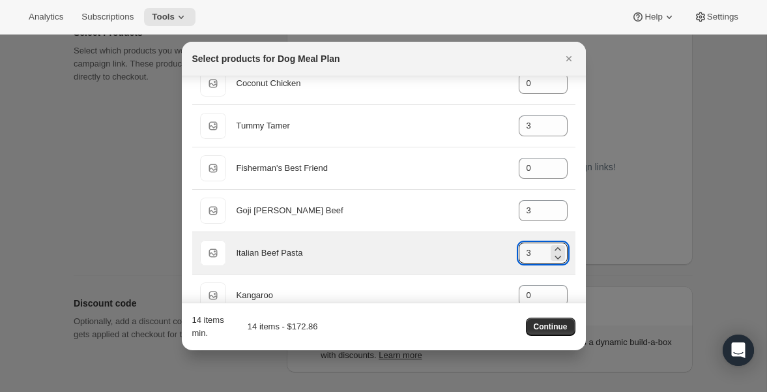
type input "3"
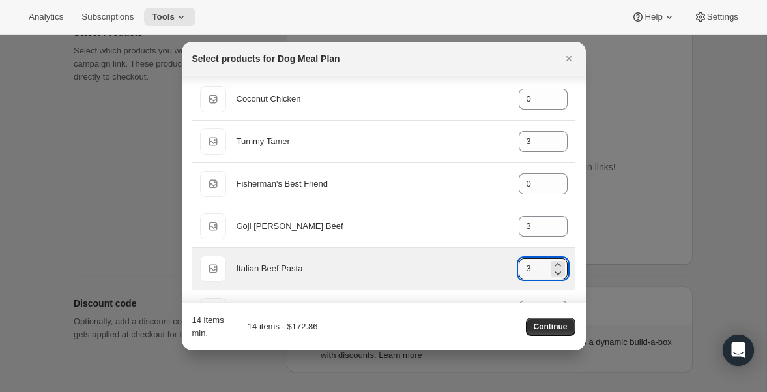
scroll to position [134, 0]
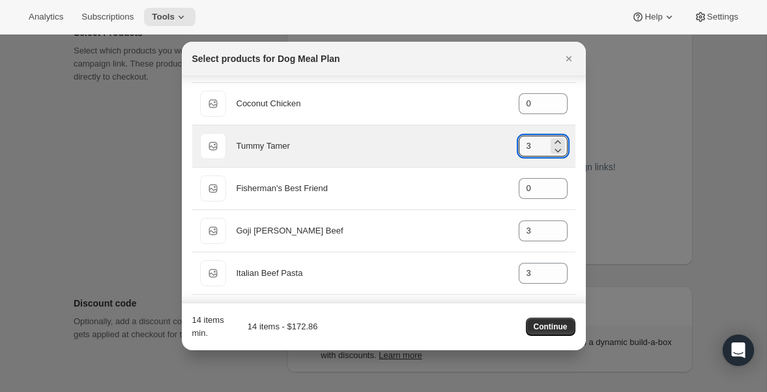
drag, startPoint x: 534, startPoint y: 146, endPoint x: 510, endPoint y: 146, distance: 23.5
click at [510, 146] on div "Default Title Tummy Tamer gid://shopify/ProductVariant/8042008772656 3" at bounding box center [384, 146] width 368 height 26
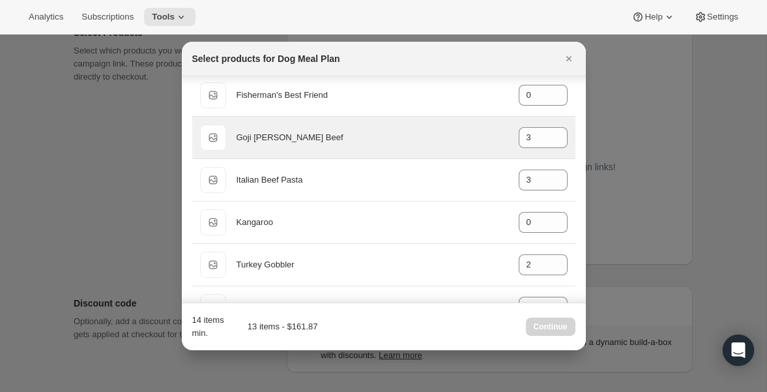
scroll to position [262, 0]
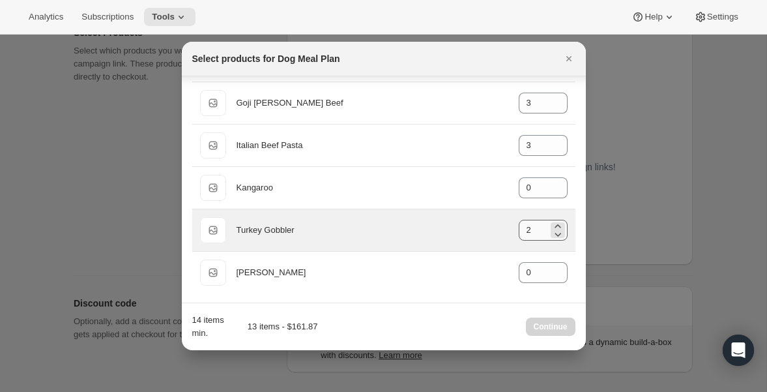
type input "2"
drag, startPoint x: 533, startPoint y: 232, endPoint x: 513, endPoint y: 232, distance: 20.2
click at [513, 232] on div "Default Title Turkey Gobbler gid://shopify/ProductVariant/40543579766832 2" at bounding box center [384, 230] width 368 height 26
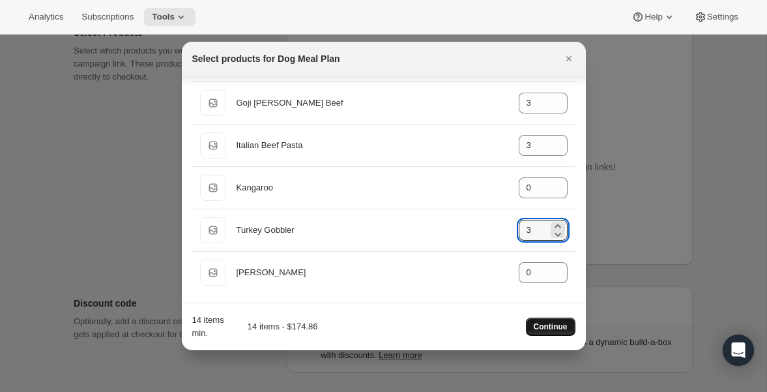
type input "3"
click at [552, 329] on span "Continue" at bounding box center [551, 326] width 34 height 10
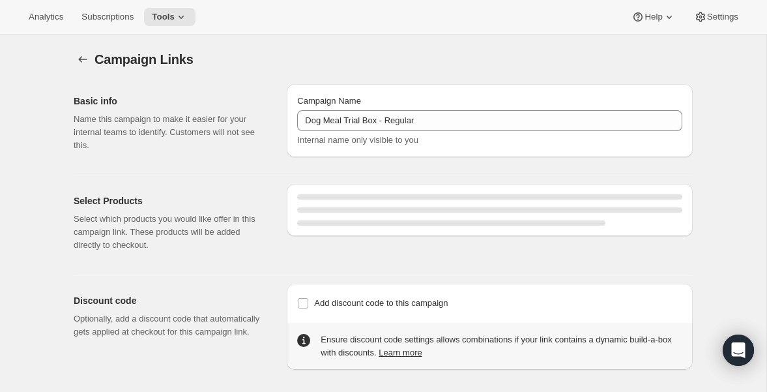
scroll to position [35, 0]
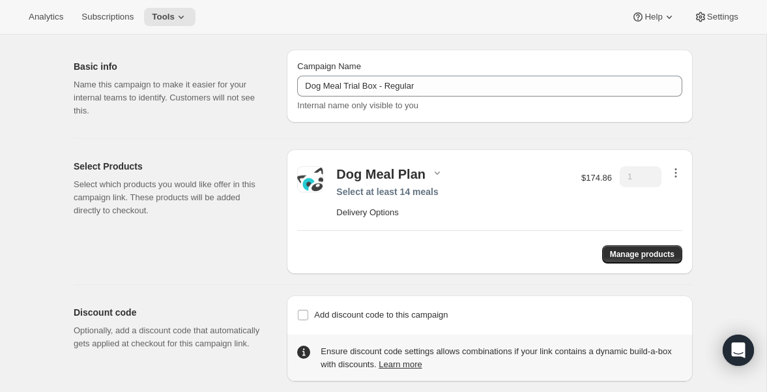
click at [678, 171] on icon "button" at bounding box center [675, 172] width 13 height 13
click at [721, 146] on div "Campaign Links. This page is ready Campaign Links Basic info Name this campaign…" at bounding box center [383, 203] width 767 height 407
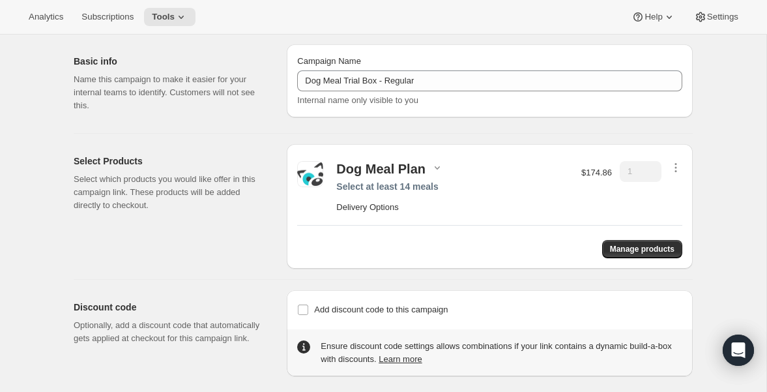
scroll to position [38, 0]
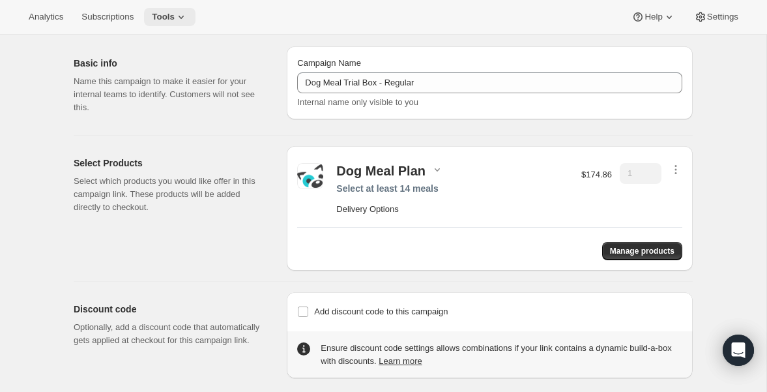
click at [188, 11] on icon at bounding box center [181, 16] width 13 height 13
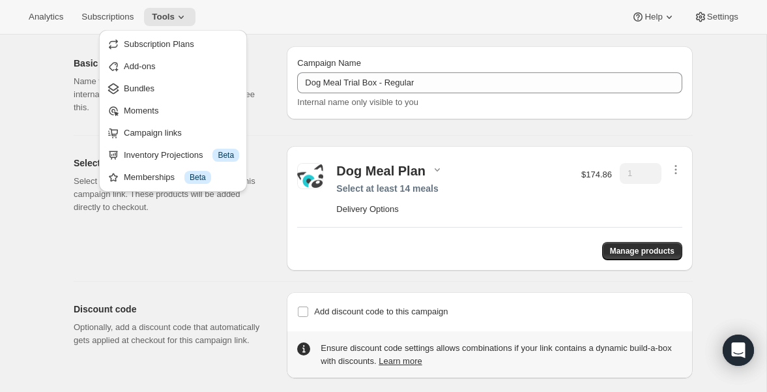
click at [432, 34] on div "Analytics Subscriptions Tools Help Settings" at bounding box center [383, 17] width 767 height 35
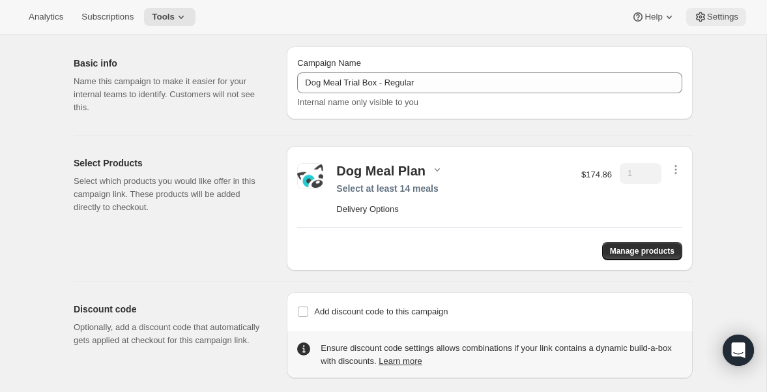
click at [714, 17] on span "Settings" at bounding box center [722, 17] width 31 height 10
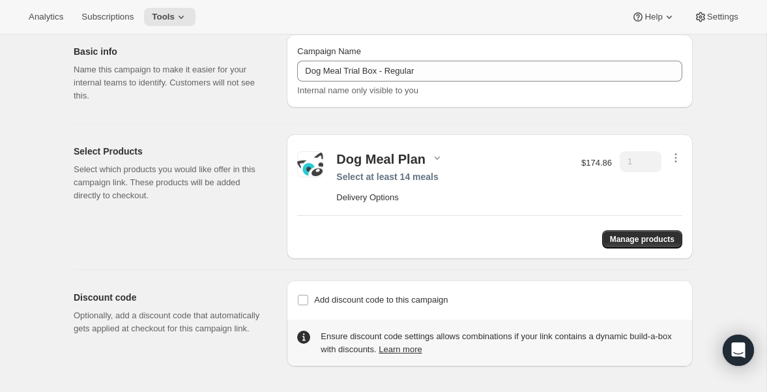
scroll to position [0, 0]
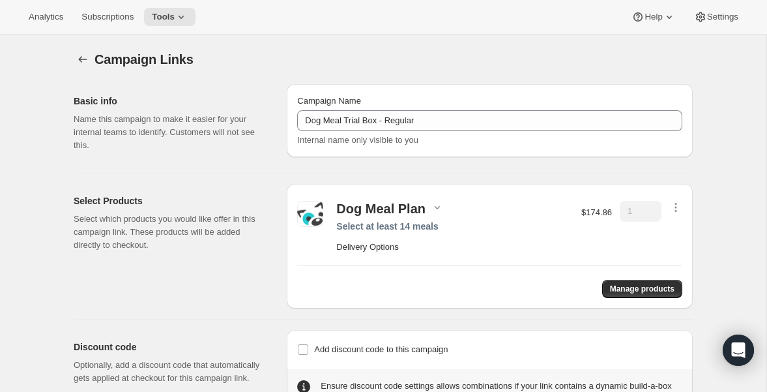
click at [420, 57] on div "Campaign Links" at bounding box center [394, 59] width 598 height 18
click at [727, 81] on div "Campaign Links. This page is ready Campaign Links Basic info Name this campaign…" at bounding box center [383, 238] width 767 height 407
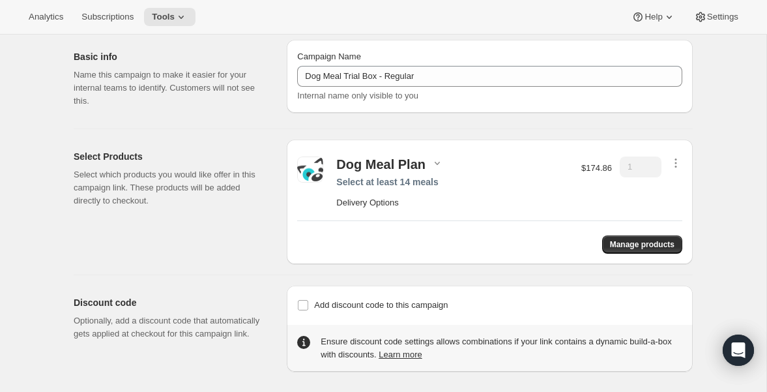
scroll to position [50, 0]
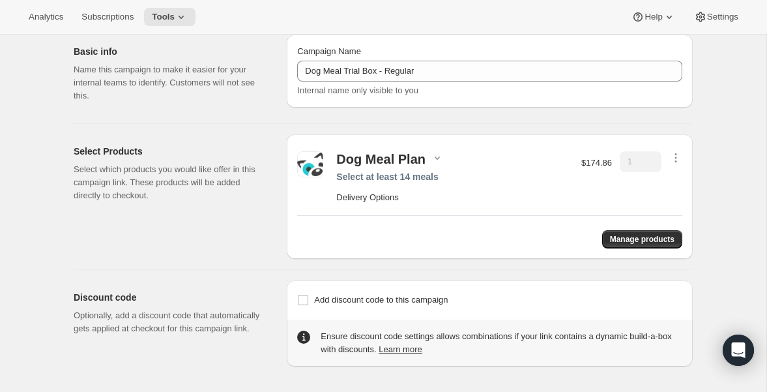
click at [553, 306] on div "Add discount code to this campaign Discount code (optional)" at bounding box center [489, 300] width 385 height 18
click at [301, 298] on input "Add discount code to this campaign" at bounding box center [303, 300] width 10 height 10
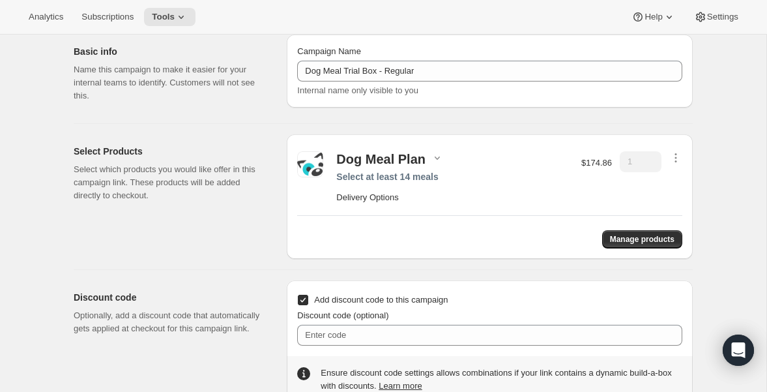
click at [303, 299] on input "Add discount code to this campaign" at bounding box center [303, 300] width 10 height 10
checkbox input "false"
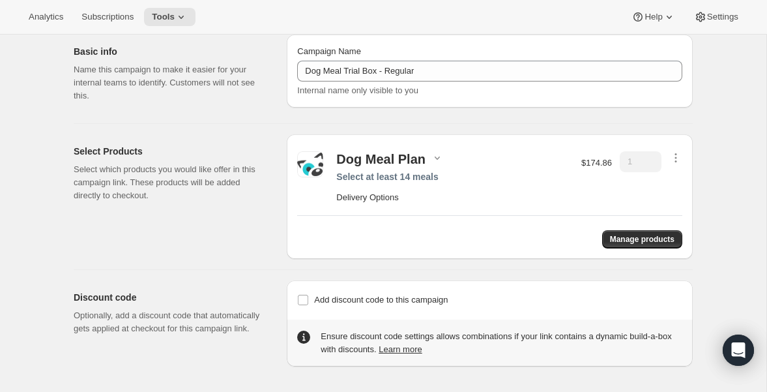
click at [573, 261] on div "Basic info Name this campaign to make it easier for your internal teams to iden…" at bounding box center [378, 195] width 630 height 342
click at [383, 198] on h2 "Delivery Options" at bounding box center [452, 197] width 232 height 13
drag, startPoint x: 330, startPoint y: 199, endPoint x: 364, endPoint y: 192, distance: 34.6
click at [334, 199] on div "Dog Meal Plan Select at least 14 meals Delivery Options $174.86 1" at bounding box center [489, 178] width 385 height 66
click at [412, 179] on div "Select at least 14 meals" at bounding box center [452, 176] width 232 height 13
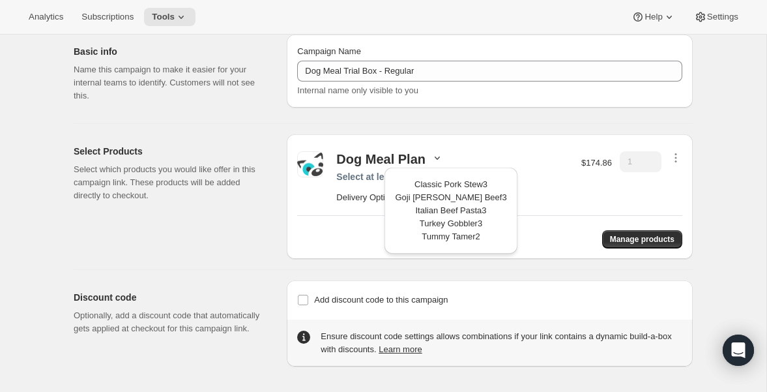
click at [485, 145] on div "Dog Meal Plan Select at least 14 meals Delivery Options $174.86 1" at bounding box center [489, 178] width 385 height 66
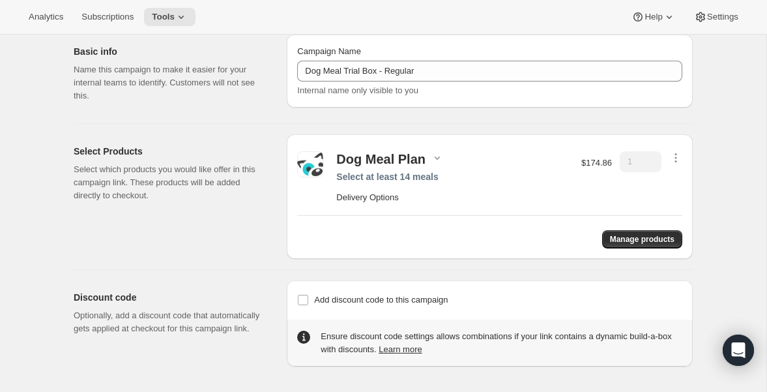
click at [416, 157] on div "Dog Meal Plan" at bounding box center [380, 159] width 89 height 16
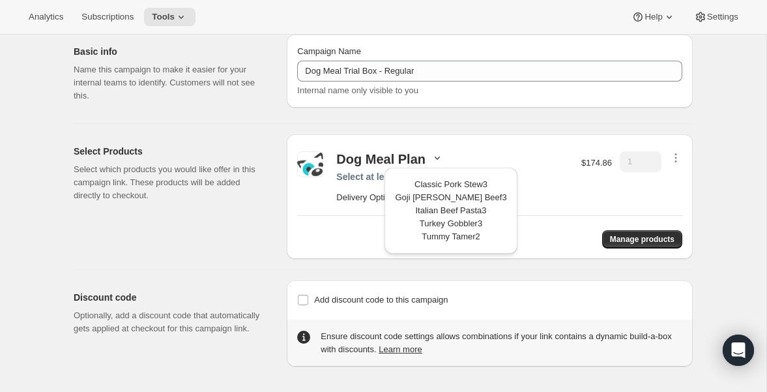
click at [555, 132] on div "Select Products Select which products you would like offer in this campaign lin…" at bounding box center [378, 191] width 630 height 135
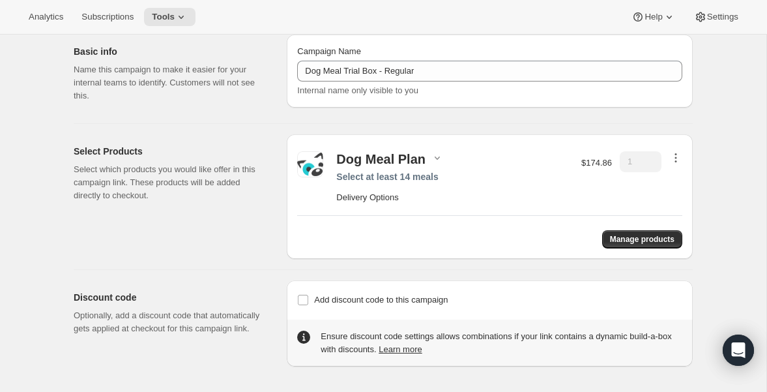
click at [675, 153] on icon "button" at bounding box center [675, 157] width 13 height 13
click at [713, 115] on div "Campaign Links. This page is ready Campaign Links Basic info Name this campaign…" at bounding box center [383, 188] width 767 height 407
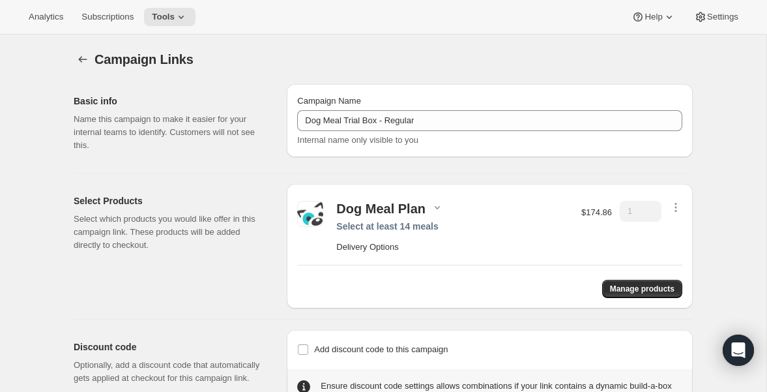
click at [752, 51] on div "Campaign Links. This page is ready Campaign Links Basic info Name this campaign…" at bounding box center [383, 238] width 767 height 407
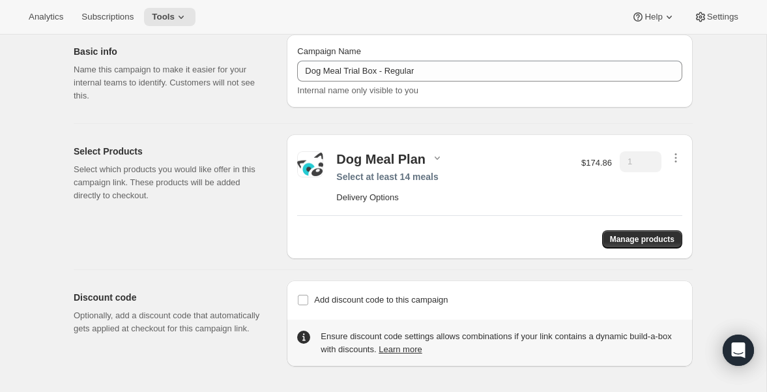
click at [636, 248] on div "Dog Meal Plan Select at least 14 meals Delivery Options $174.86 1 Manage produc…" at bounding box center [490, 196] width 406 height 125
click at [652, 241] on span "Manage products" at bounding box center [642, 239] width 65 height 10
click at [726, 162] on div "Campaign Links. This page is ready Campaign Links Basic info Name this campaign…" at bounding box center [383, 188] width 767 height 407
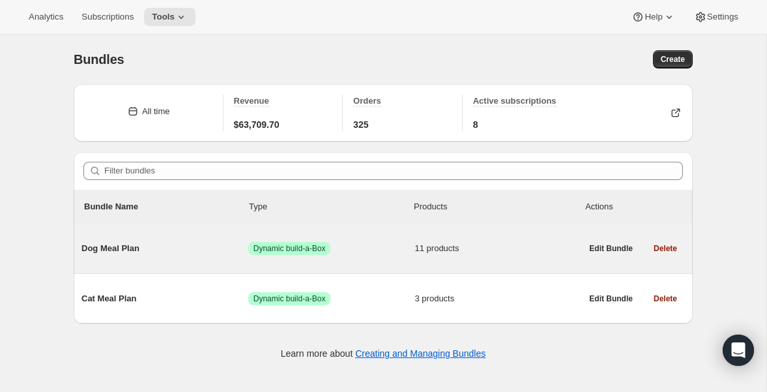
click at [124, 252] on span "Dog Meal Plan" at bounding box center [164, 248] width 167 height 13
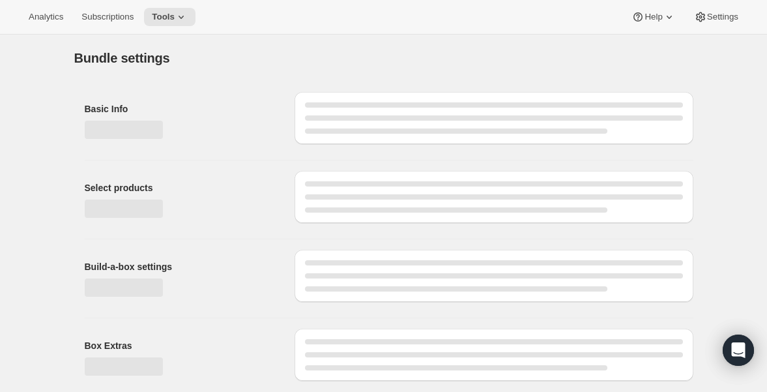
type input "Dog Meal Plan"
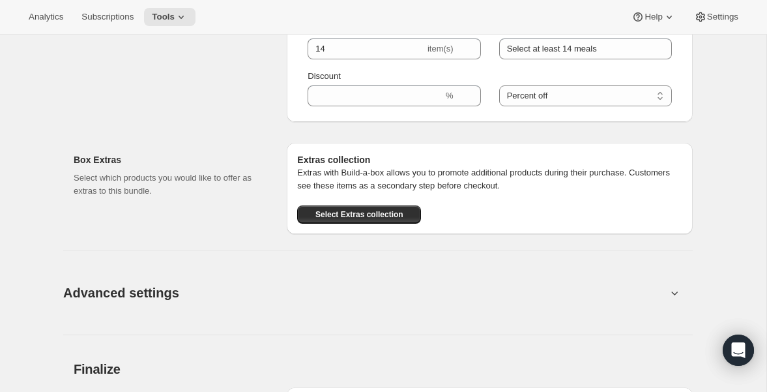
scroll to position [1233, 0]
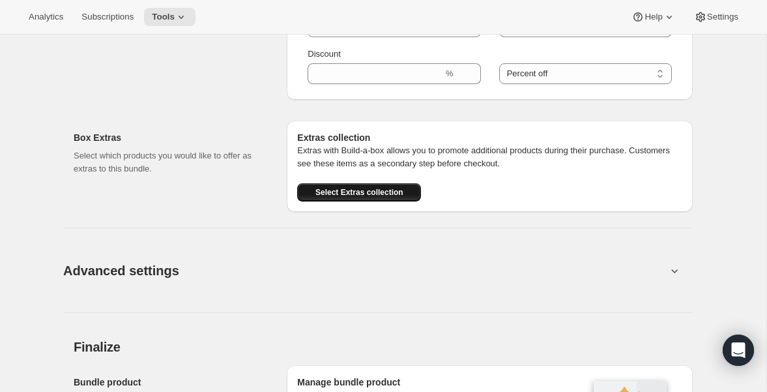
click at [396, 190] on span "Select Extras collection" at bounding box center [359, 192] width 88 height 10
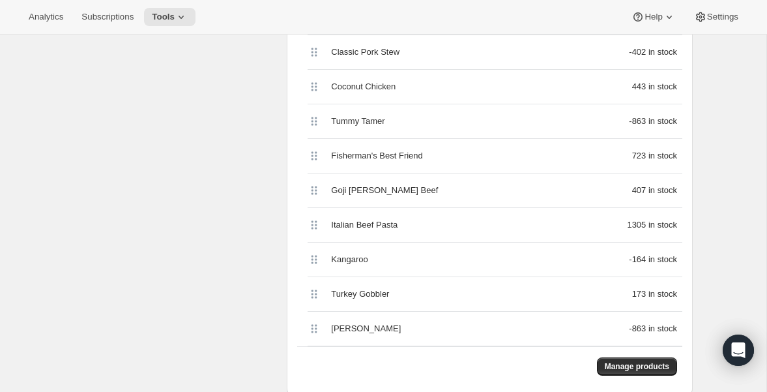
scroll to position [460, 0]
